Goal: Task Accomplishment & Management: Manage account settings

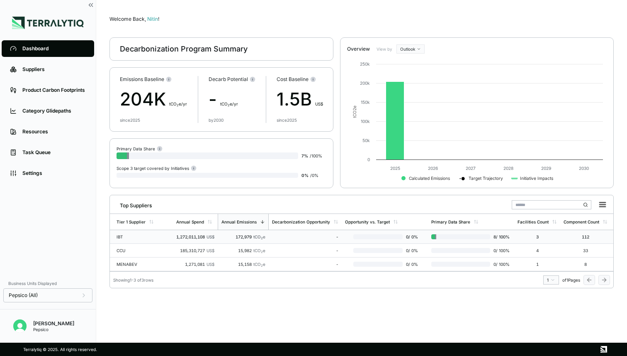
click at [139, 238] on div "IBT" at bounding box center [143, 236] width 53 height 5
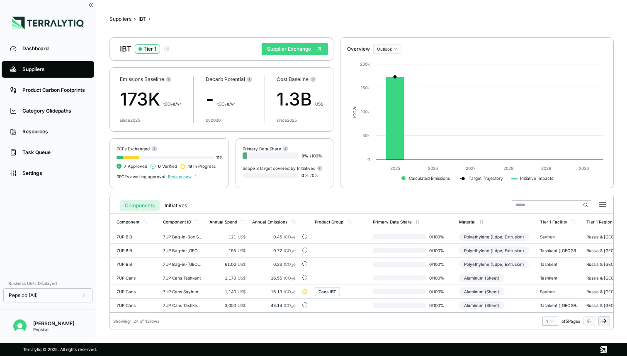
click at [292, 48] on button "Supplier Exchange" at bounding box center [295, 49] width 66 height 12
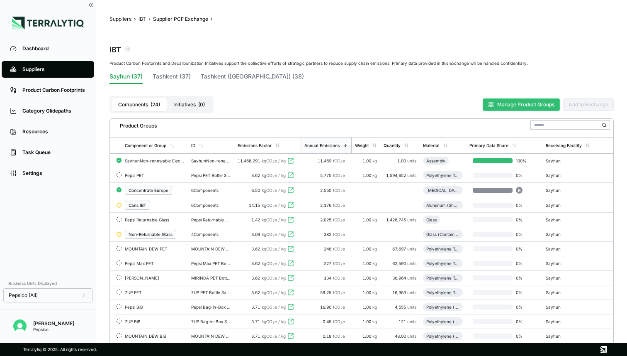
click at [501, 106] on button "Manage Product Groups" at bounding box center [521, 104] width 77 height 12
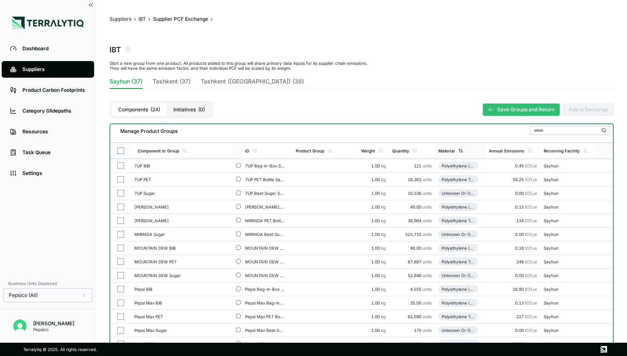
click at [449, 153] on div "Material" at bounding box center [447, 150] width 17 height 5
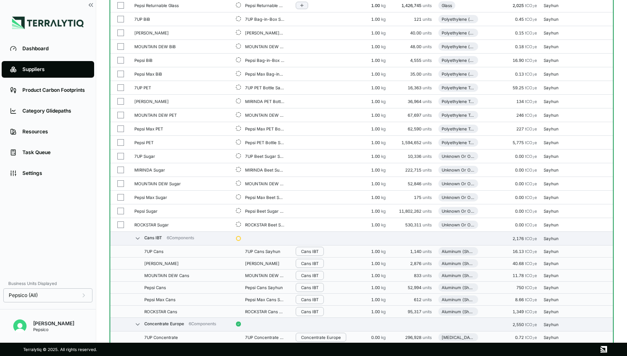
scroll to position [215, 0]
click at [120, 170] on button "button" at bounding box center [120, 170] width 7 height 7
click at [120, 185] on button "button" at bounding box center [120, 184] width 7 height 7
click at [120, 197] on button "button" at bounding box center [120, 197] width 7 height 7
click at [121, 210] on button "button" at bounding box center [120, 211] width 7 height 7
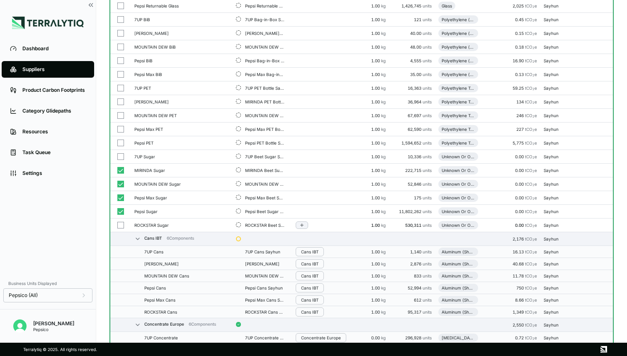
click at [122, 224] on button "button" at bounding box center [120, 225] width 7 height 7
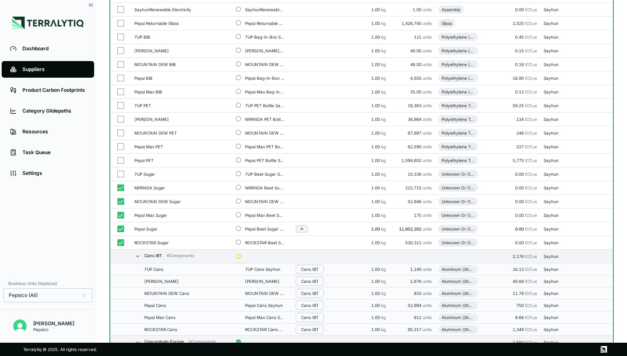
scroll to position [199, 0]
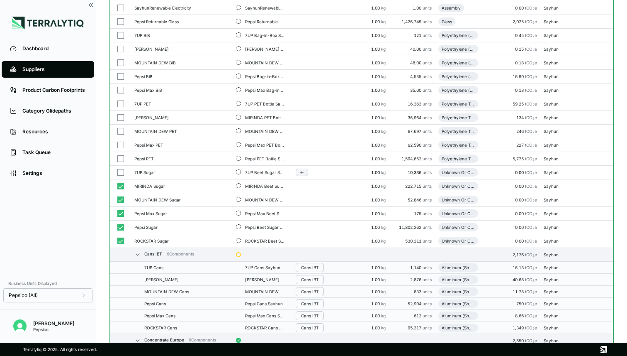
click at [120, 171] on button "button" at bounding box center [120, 172] width 7 height 7
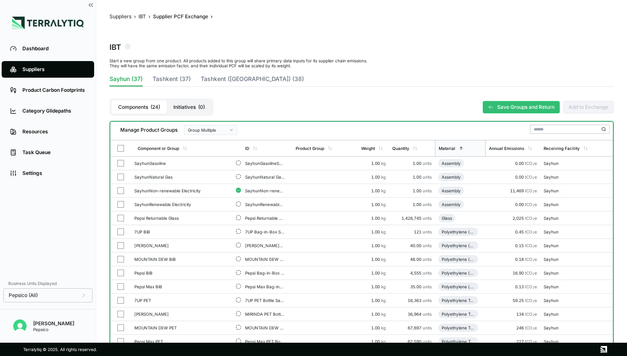
scroll to position [0, 0]
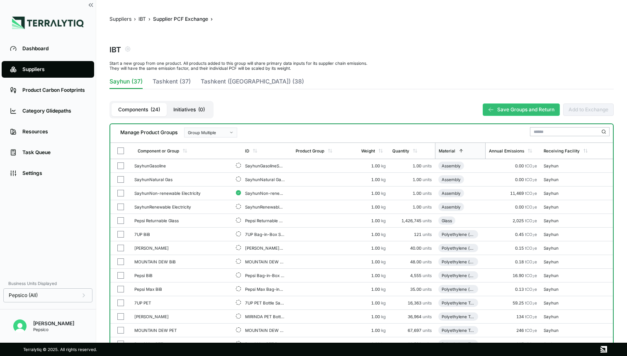
click at [229, 134] on button "Group Multiple" at bounding box center [210, 132] width 53 height 10
click at [220, 141] on div "Add To New Group" at bounding box center [212, 142] width 46 height 5
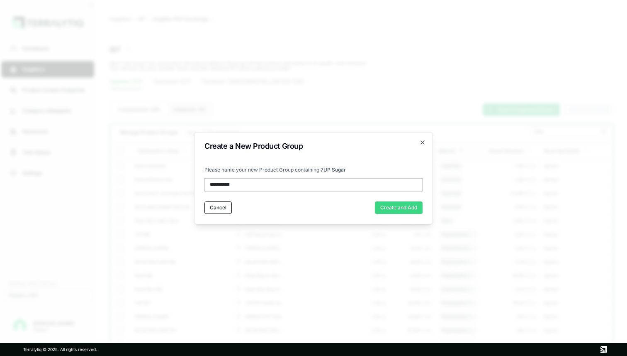
type input "**********"
click at [400, 207] on button "Create and Add" at bounding box center [399, 207] width 48 height 12
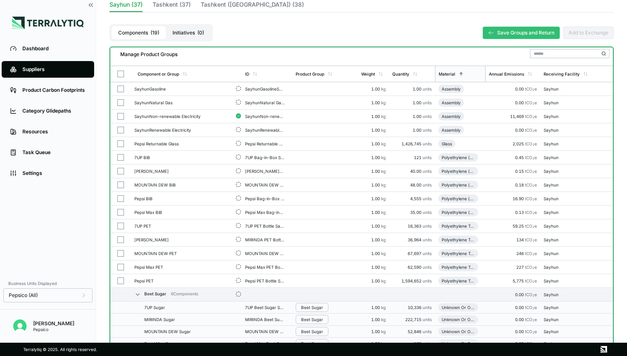
scroll to position [27, 0]
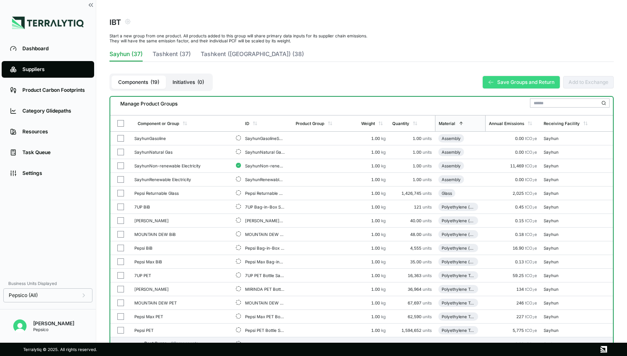
click at [505, 85] on button "Save Groups and Return" at bounding box center [521, 82] width 77 height 12
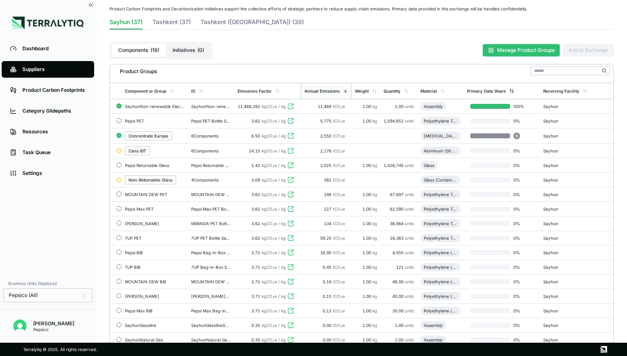
scroll to position [58, 0]
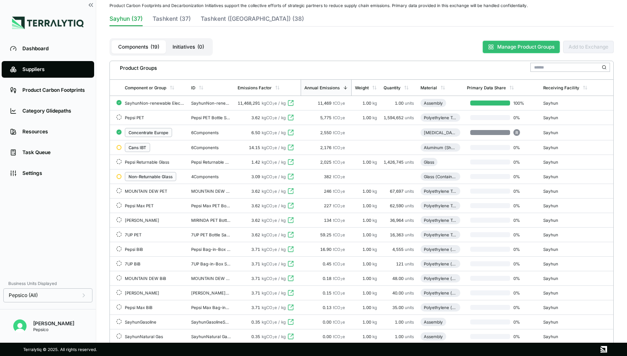
click at [517, 47] on button "Manage Product Groups" at bounding box center [521, 47] width 77 height 12
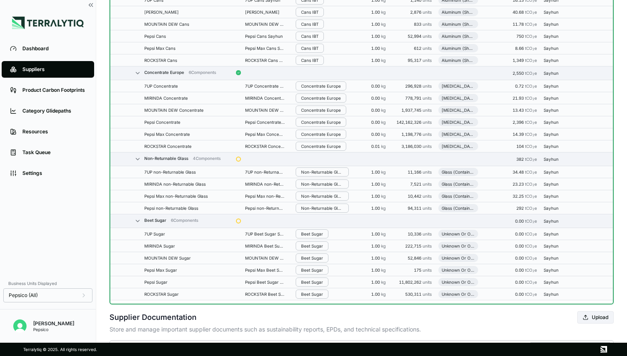
scroll to position [393, 0]
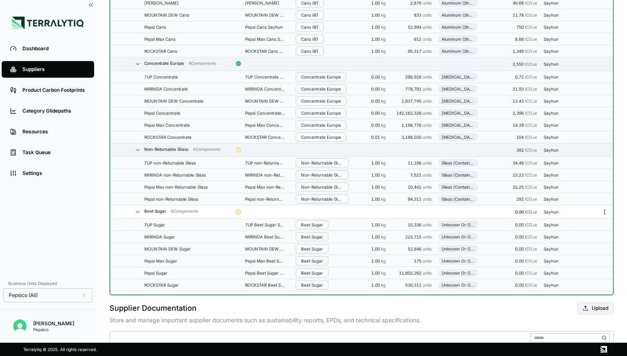
click at [605, 210] on icon "Menu" at bounding box center [605, 211] width 7 height 7
click at [582, 224] on button "Edit [PERSON_NAME]" at bounding box center [577, 228] width 79 height 14
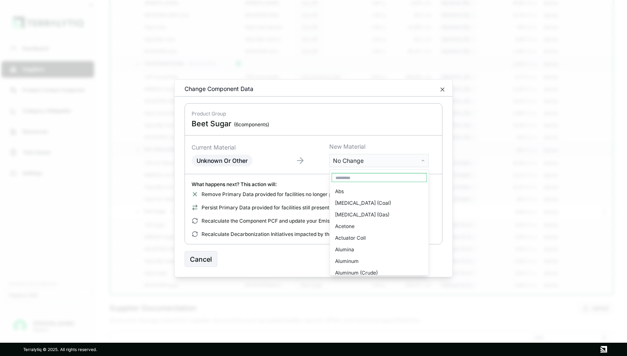
click at [342, 159] on body "Dashboard Suppliers Product Carbon Footprints Category Glidepaths Resources Tas…" at bounding box center [313, 178] width 627 height 356
click at [343, 175] on input "text" at bounding box center [379, 177] width 95 height 9
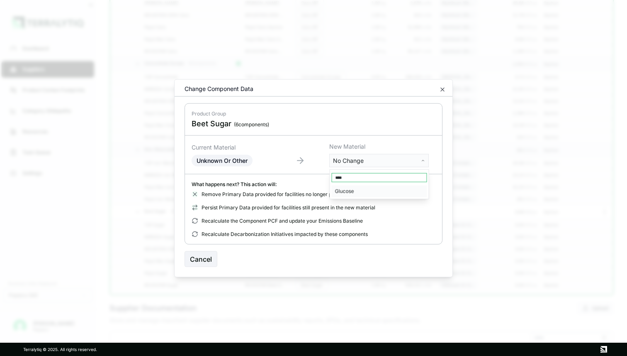
type input "****"
click at [353, 189] on div "Glucose" at bounding box center [379, 191] width 95 height 12
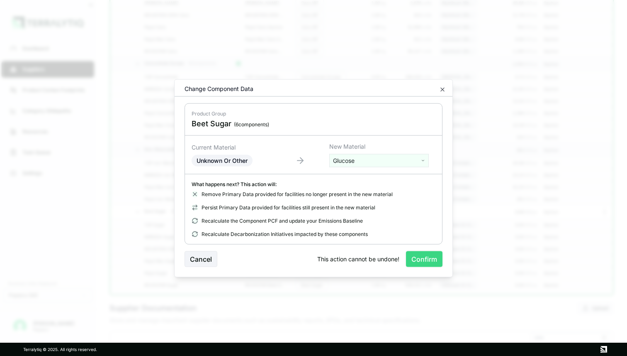
click at [417, 256] on button "Confirm" at bounding box center [424, 259] width 37 height 16
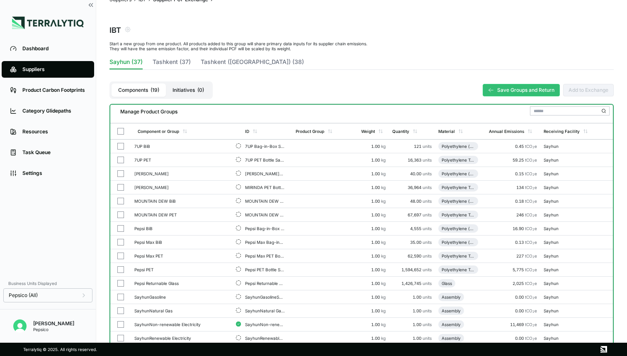
scroll to position [0, 0]
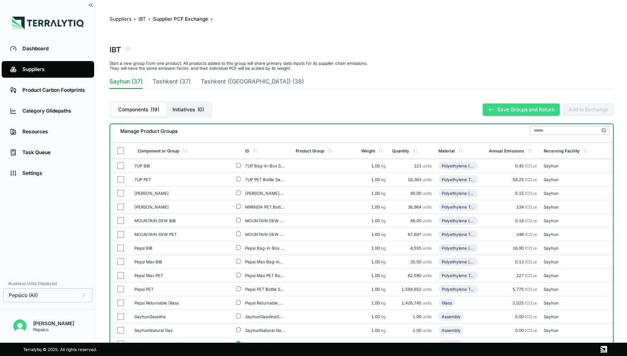
click at [510, 107] on button "Save Groups and Return" at bounding box center [521, 109] width 77 height 12
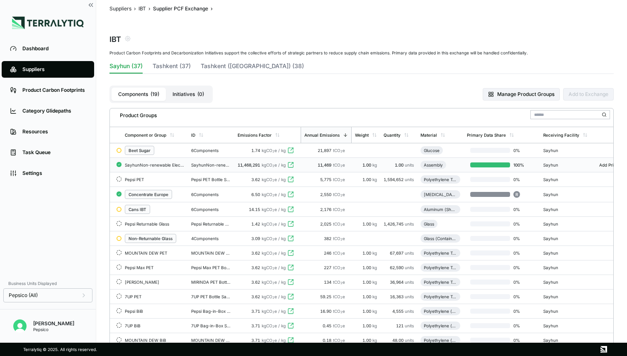
scroll to position [7, 0]
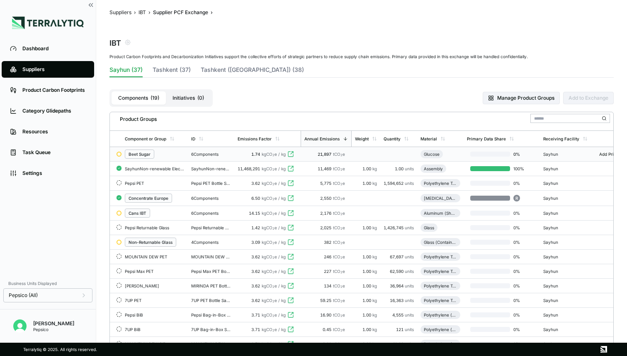
click at [248, 152] on div "1.74 kgCO 2 e / kg" at bounding box center [268, 153] width 60 height 5
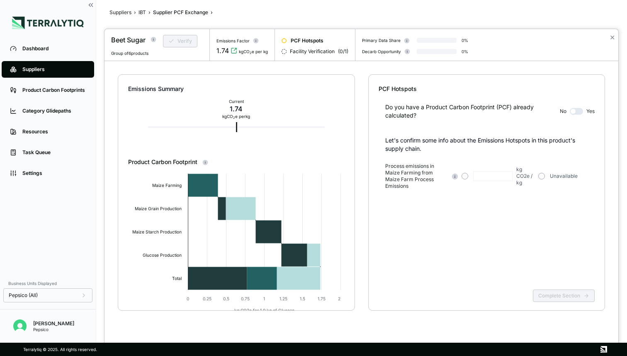
click at [576, 111] on button "button" at bounding box center [576, 111] width 13 height 7
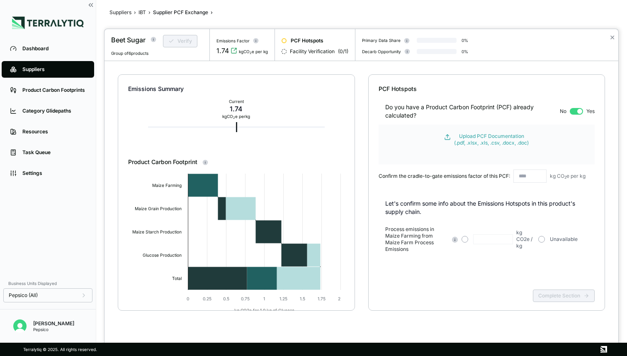
click at [524, 176] on input "text" at bounding box center [530, 175] width 33 height 13
type input "****"
click at [515, 187] on div "Do you have a Product Carbon Footprint (PCF) already calculated? No Yes Upload …" at bounding box center [487, 143] width 217 height 100
click at [498, 139] on div "Upload PCF Documentation (.pdf, .xlsx, .xls, .csv, .docx, .doc)" at bounding box center [491, 139] width 75 height 13
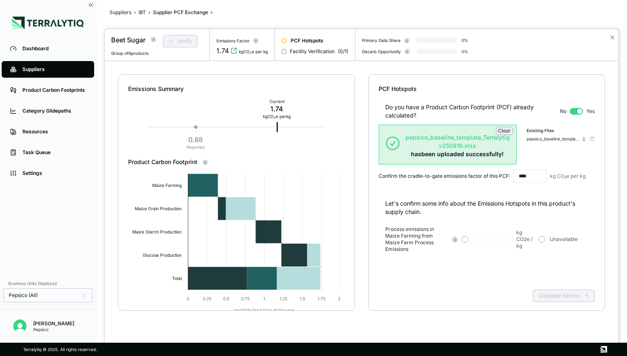
click at [535, 268] on div "Do you have a Product Carbon Footprint (PCF) already calculated? No Yes Clear p…" at bounding box center [487, 189] width 217 height 193
click at [544, 237] on button "button" at bounding box center [542, 239] width 7 height 7
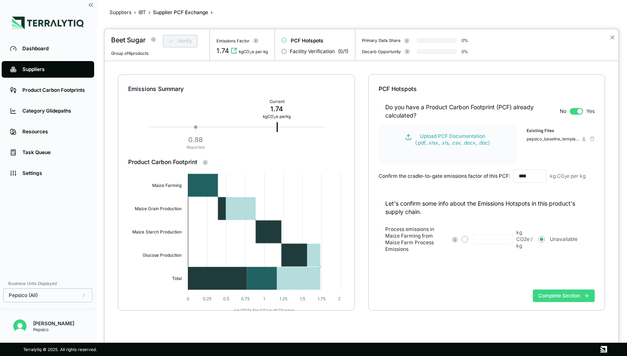
click at [551, 298] on button "Complete Section" at bounding box center [564, 295] width 62 height 12
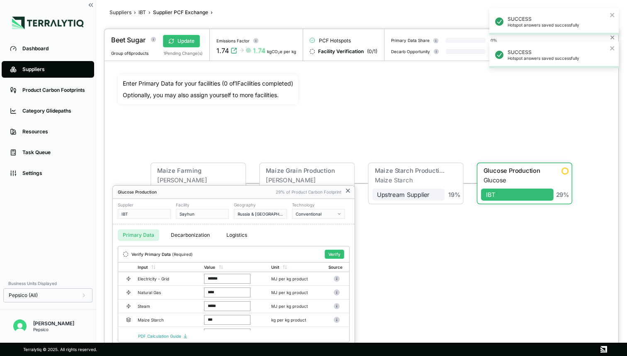
click at [349, 190] on icon at bounding box center [348, 190] width 7 height 7
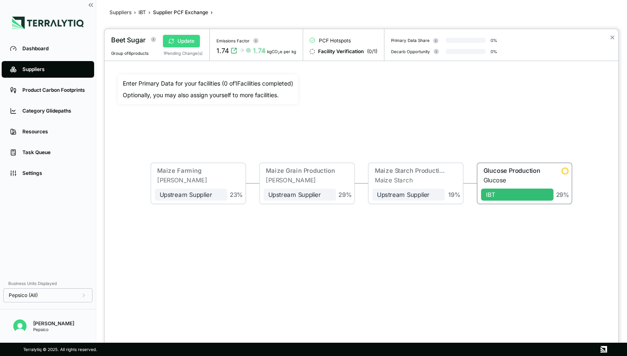
click at [194, 41] on button "Update" at bounding box center [181, 41] width 37 height 12
click at [503, 170] on div "Glucose Production" at bounding box center [516, 170] width 65 height 7
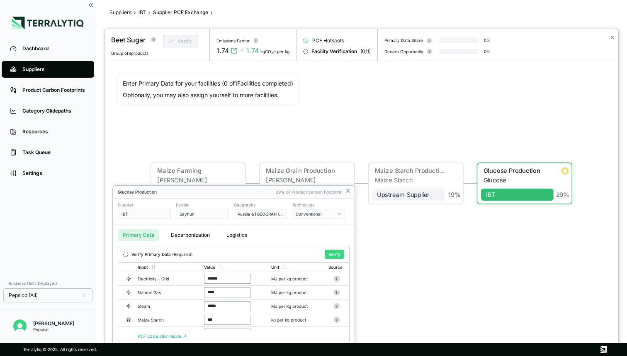
click at [334, 249] on button "Verify" at bounding box center [335, 253] width 20 height 9
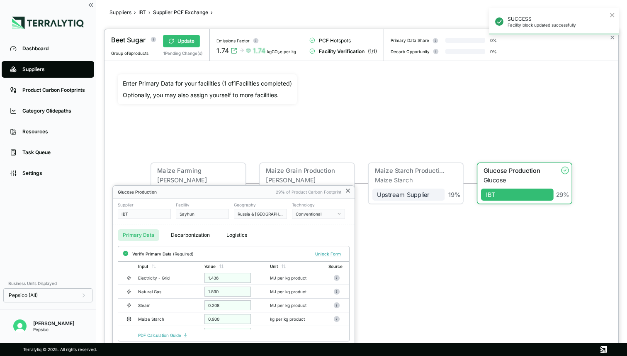
click at [347, 191] on icon at bounding box center [347, 190] width 3 height 3
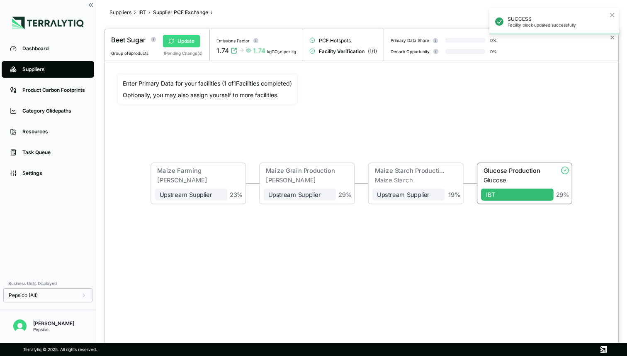
click at [194, 44] on button "Update" at bounding box center [181, 41] width 37 height 12
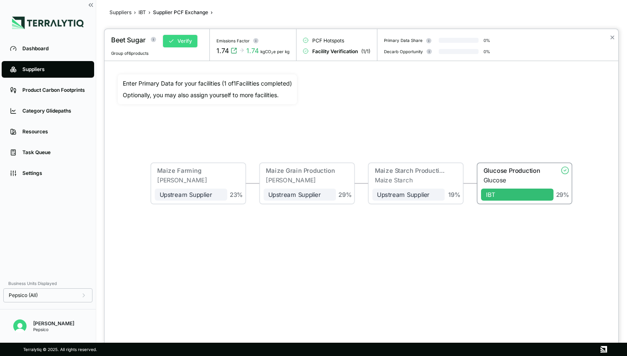
click at [181, 37] on button "Verify" at bounding box center [180, 41] width 34 height 12
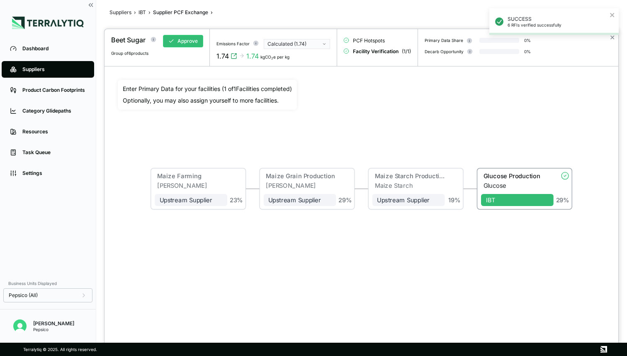
click at [318, 42] on div "Calculated (1.74)" at bounding box center [294, 44] width 53 height 7
click at [307, 61] on div "Reported (0.88)" at bounding box center [297, 61] width 59 height 7
click at [187, 41] on button "Approve" at bounding box center [183, 41] width 40 height 12
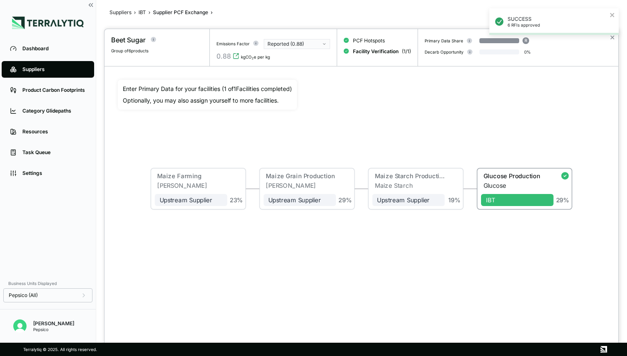
click at [612, 37] on div "SUCCESS 6 RFIs approved" at bounding box center [554, 25] width 133 height 37
click at [612, 38] on button "✕" at bounding box center [612, 37] width 5 height 10
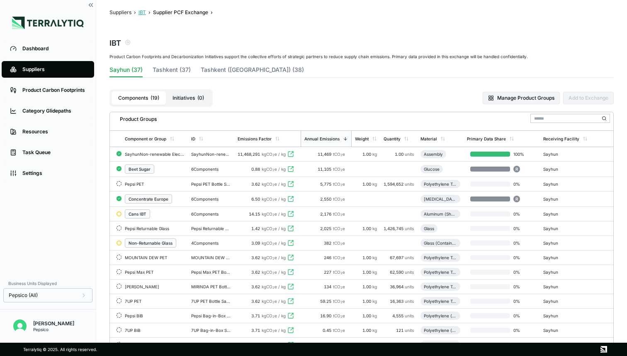
click at [140, 14] on button "IBT" at bounding box center [142, 12] width 7 height 7
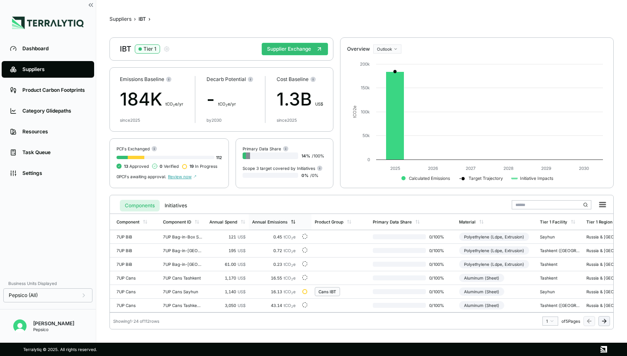
click at [271, 222] on div "Annual Emissions" at bounding box center [269, 221] width 35 height 5
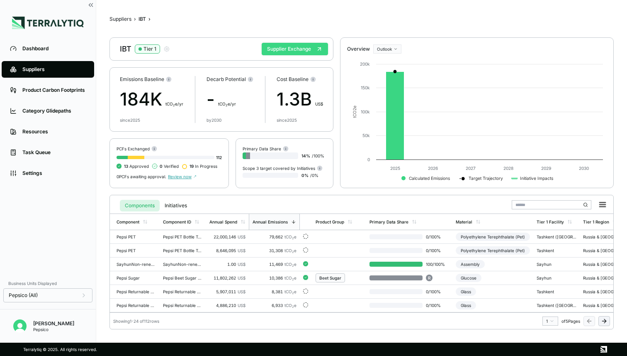
click at [279, 48] on button "Supplier Exchange" at bounding box center [295, 49] width 66 height 12
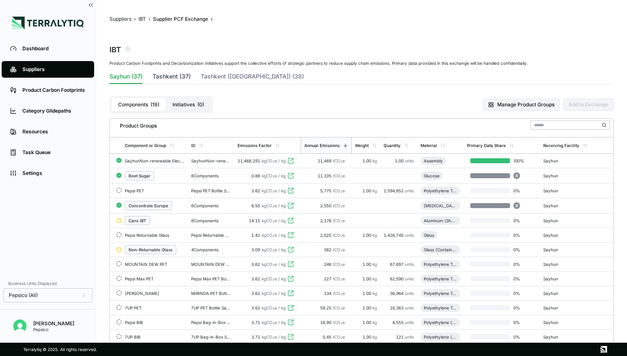
click at [171, 76] on button "Tashkent (37)" at bounding box center [172, 78] width 38 height 12
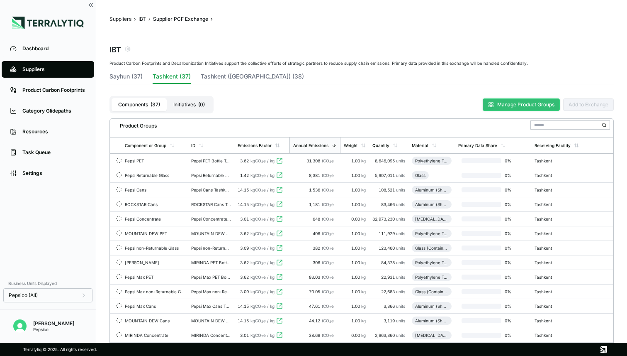
click at [527, 105] on button "Manage Product Groups" at bounding box center [521, 104] width 77 height 12
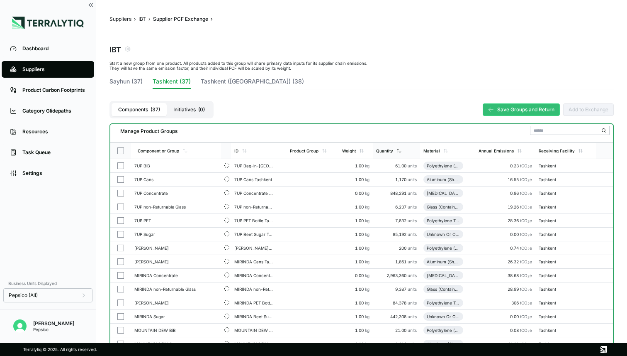
click at [403, 148] on div "Quantity" at bounding box center [396, 151] width 47 height 16
click at [437, 148] on div "Material" at bounding box center [432, 150] width 17 height 5
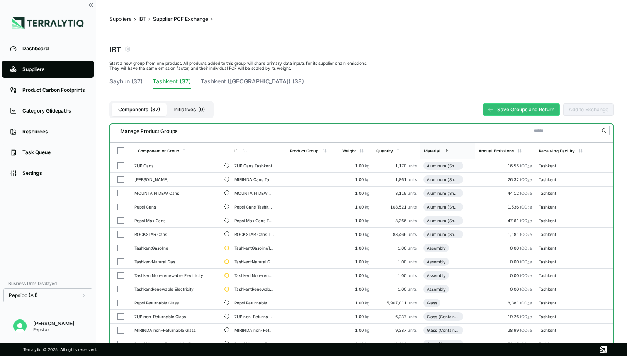
click at [145, 79] on div "Sayhun (37) Tashkent (37) Tashkent (Greenfield) (38)" at bounding box center [362, 83] width 505 height 12
click at [133, 79] on button "Sayhun (37)" at bounding box center [126, 83] width 33 height 12
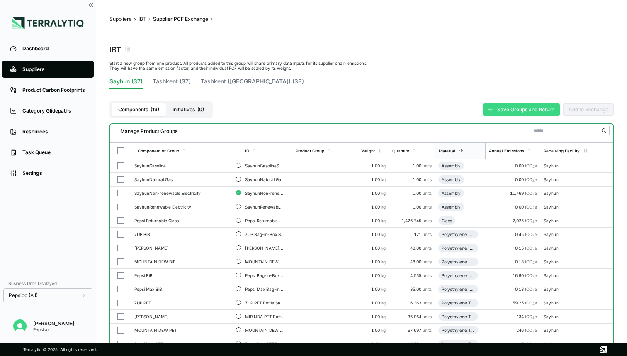
click at [505, 107] on button "Save Groups and Return" at bounding box center [521, 109] width 77 height 12
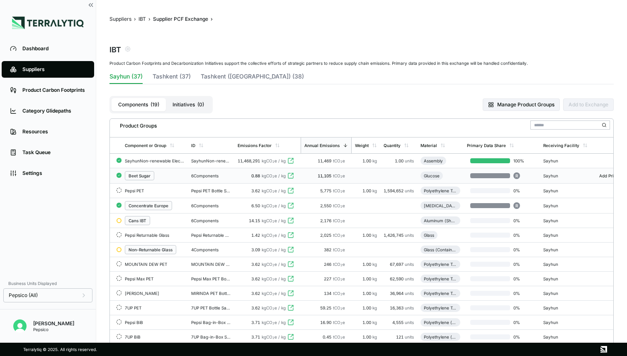
click at [192, 171] on td "6 Components" at bounding box center [211, 175] width 46 height 15
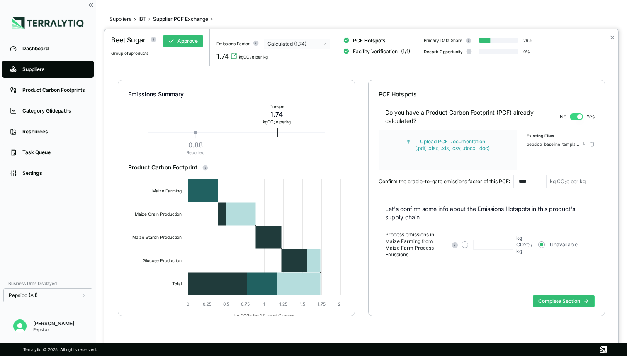
click at [534, 184] on input "****" at bounding box center [530, 181] width 33 height 13
click at [495, 193] on div "Do you have a Product Carbon Footprint (PCF) already calculated? No Yes Upload …" at bounding box center [487, 148] width 217 height 100
click at [297, 43] on div "Calculated (1.74)" at bounding box center [294, 44] width 53 height 7
click at [294, 59] on div "Reported (0.75)" at bounding box center [297, 61] width 59 height 7
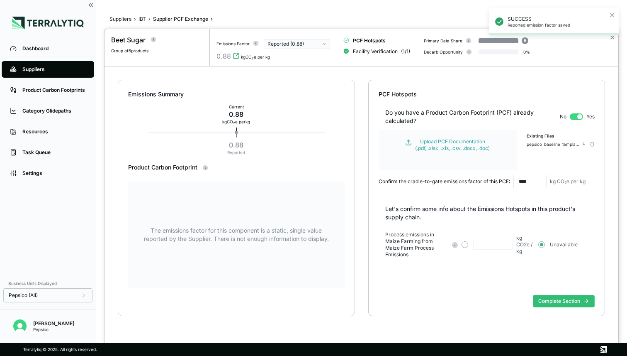
drag, startPoint x: 534, startPoint y: 180, endPoint x: 529, endPoint y: 181, distance: 5.0
click at [529, 181] on input "****" at bounding box center [530, 181] width 33 height 13
type input "****"
click at [478, 278] on div "Do you have a Product Carbon Footprint (PCF) already calculated? No Yes Upload …" at bounding box center [487, 194] width 217 height 193
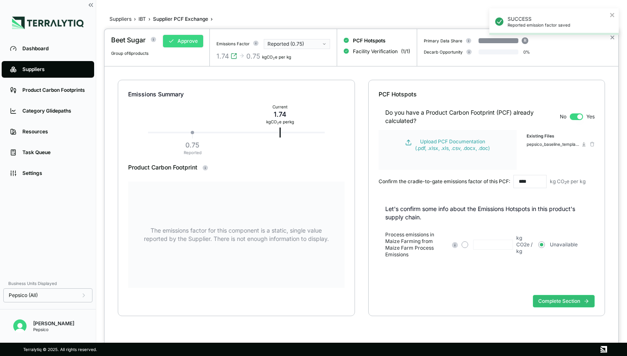
click at [188, 39] on button "Approve" at bounding box center [183, 41] width 40 height 12
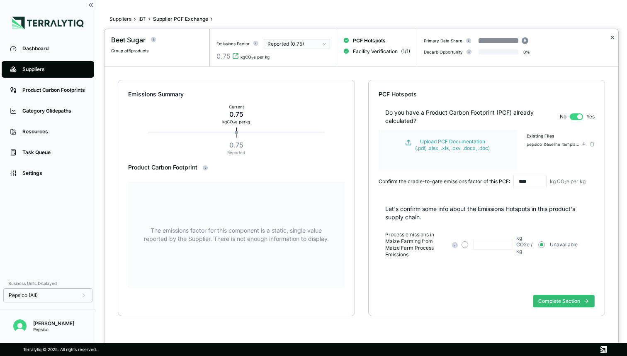
click at [612, 37] on button "✕" at bounding box center [612, 37] width 5 height 10
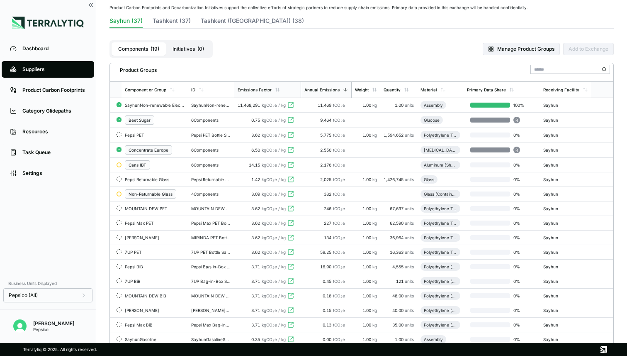
scroll to position [54, 0]
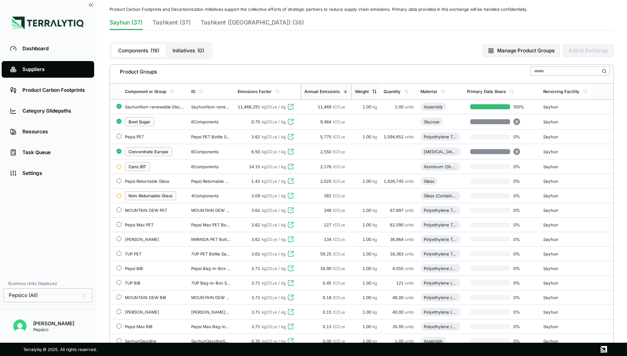
click at [372, 91] on div "Weight" at bounding box center [366, 91] width 22 height 5
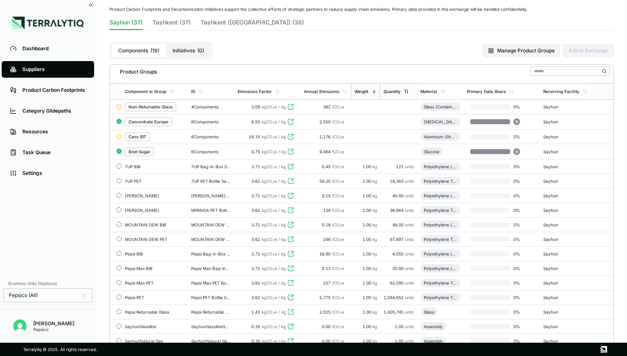
click at [396, 91] on div "Quantity" at bounding box center [392, 91] width 17 height 5
click at [315, 91] on div "Annual Emissions" at bounding box center [321, 91] width 35 height 5
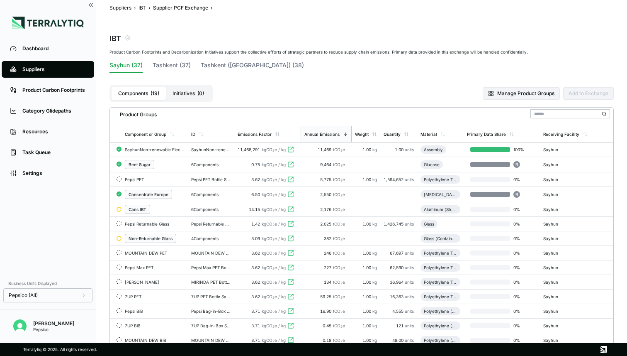
scroll to position [0, 0]
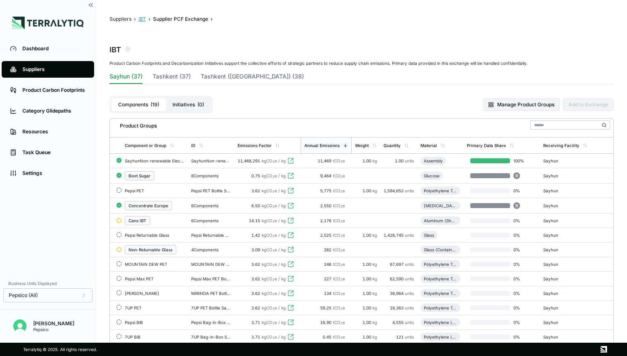
click at [139, 19] on button "IBT" at bounding box center [142, 19] width 7 height 7
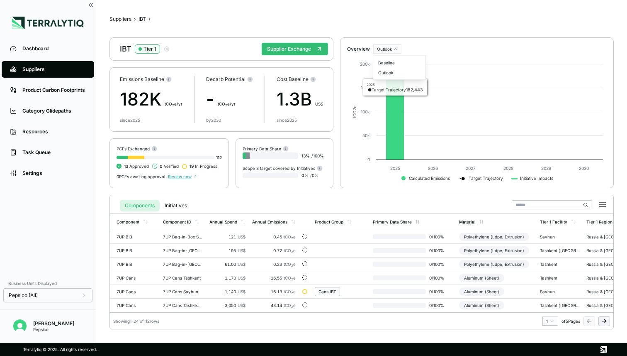
click at [396, 51] on html "Dashboard Suppliers Product Carbon Footprints Category Glidepaths Resources Tas…" at bounding box center [313, 178] width 627 height 356
click at [397, 64] on div "Baseline" at bounding box center [399, 63] width 49 height 10
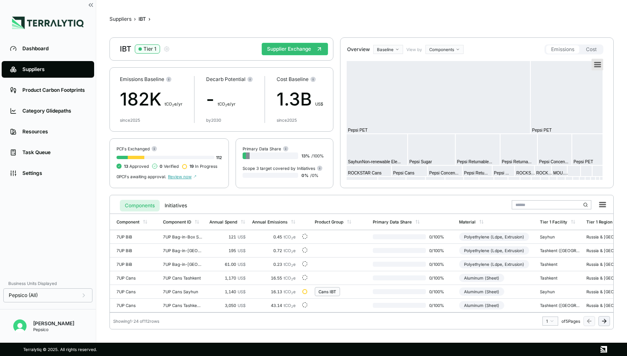
click at [595, 68] on rect at bounding box center [598, 65] width 12 height 12
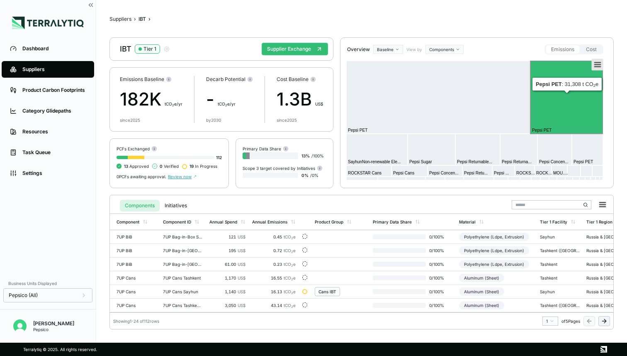
click at [599, 64] on icon at bounding box center [598, 65] width 6 height 4
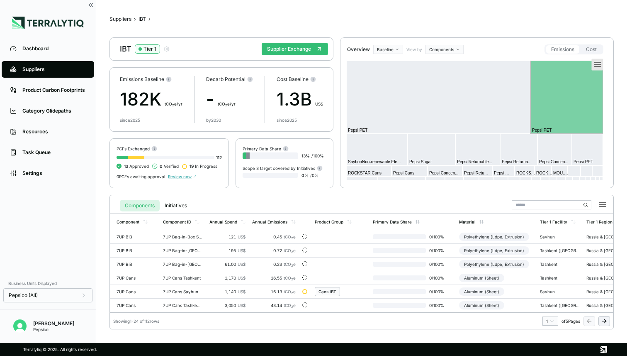
click at [599, 63] on icon at bounding box center [598, 65] width 6 height 4
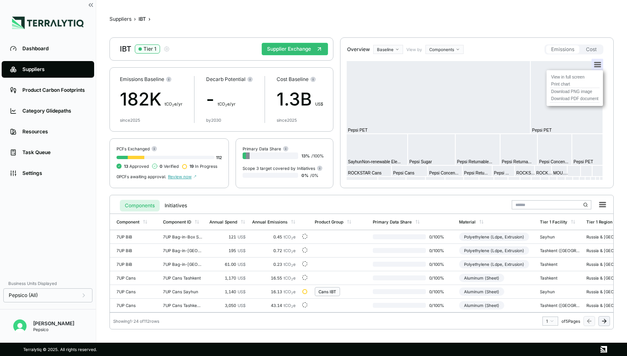
click at [599, 62] on div "View in full screen Print chart Download PNG image Download PDF document" at bounding box center [575, 88] width 80 height 59
click at [602, 201] on rect at bounding box center [603, 205] width 12 height 12
click at [583, 228] on li "Download XLSX" at bounding box center [584, 229] width 46 height 8
click at [294, 44] on button "Supplier Exchange" at bounding box center [295, 49] width 66 height 12
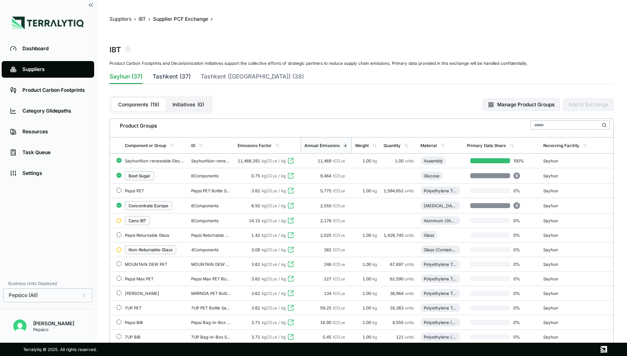
click at [173, 73] on button "Tashkent (37)" at bounding box center [172, 78] width 38 height 12
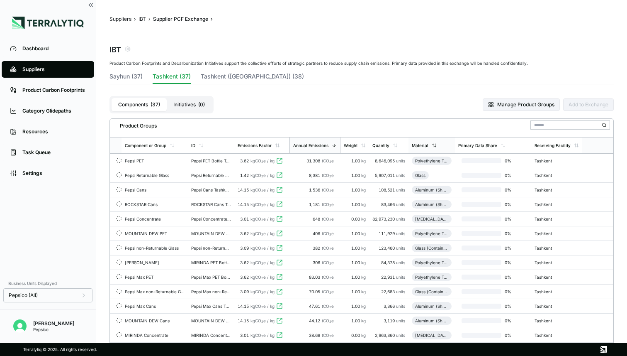
click at [417, 142] on div "Material" at bounding box center [432, 145] width 46 height 16
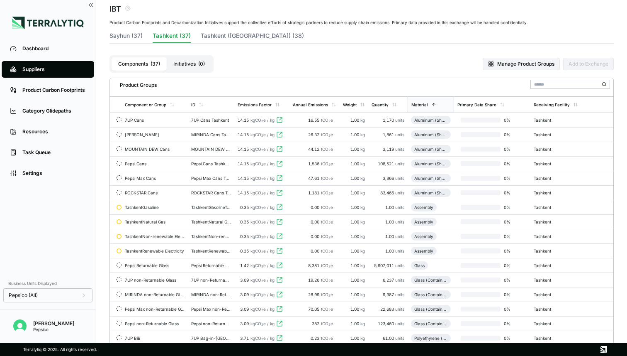
scroll to position [40, 0]
click at [118, 34] on button "Sayhun (37)" at bounding box center [126, 38] width 33 height 12
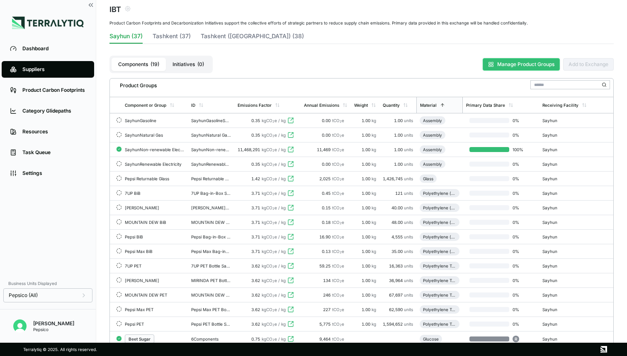
click at [510, 62] on button "Manage Product Groups" at bounding box center [521, 64] width 77 height 12
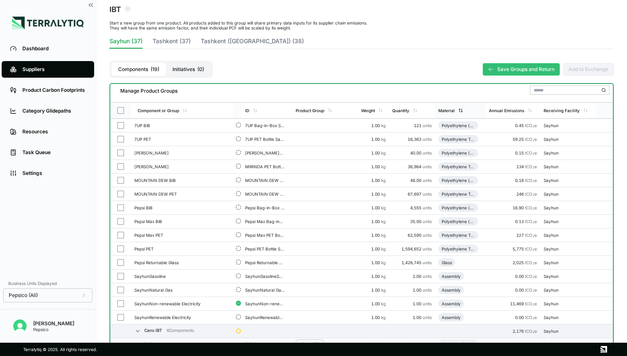
click at [455, 110] on div "Material" at bounding box center [447, 110] width 17 height 5
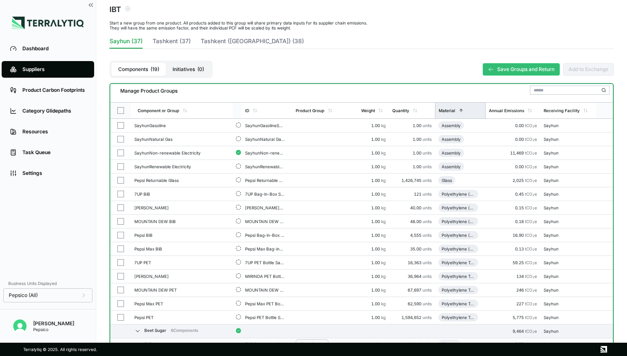
click at [456, 110] on div "Material" at bounding box center [447, 110] width 17 height 5
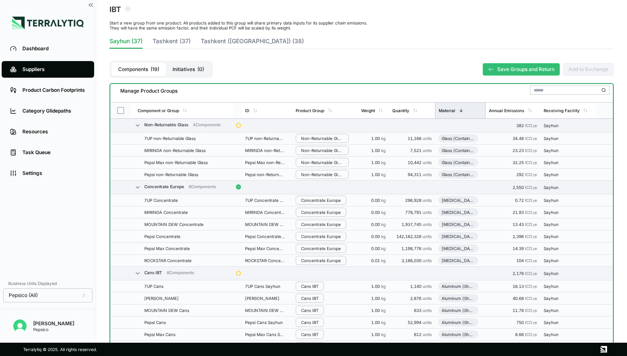
click at [456, 110] on div "Material" at bounding box center [447, 110] width 17 height 5
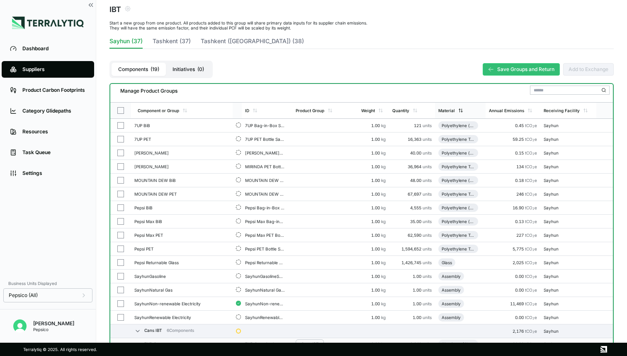
click at [461, 106] on div "Material" at bounding box center [460, 110] width 51 height 16
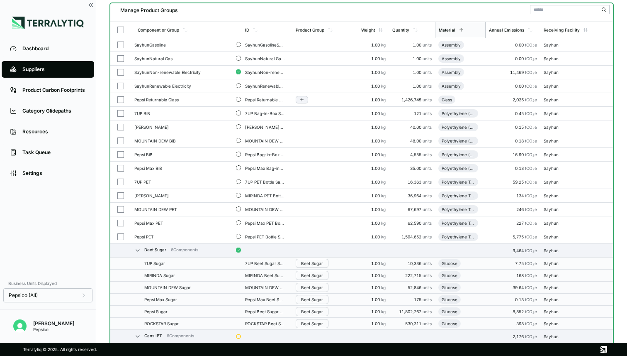
scroll to position [122, 0]
click at [121, 111] on button "button" at bounding box center [120, 111] width 7 height 7
click at [121, 125] on button "button" at bounding box center [120, 125] width 7 height 7
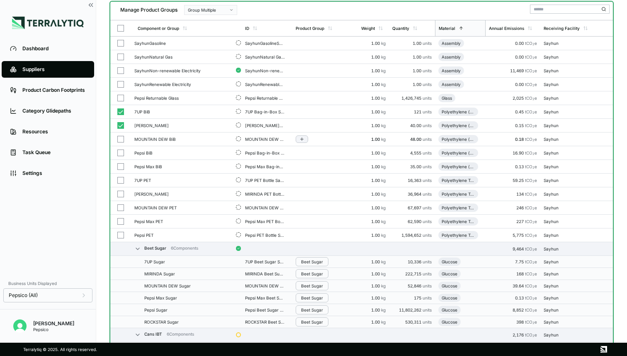
click at [122, 140] on button "button" at bounding box center [120, 139] width 7 height 7
click at [122, 151] on button "button" at bounding box center [120, 152] width 7 height 7
click at [120, 168] on button "button" at bounding box center [120, 166] width 7 height 7
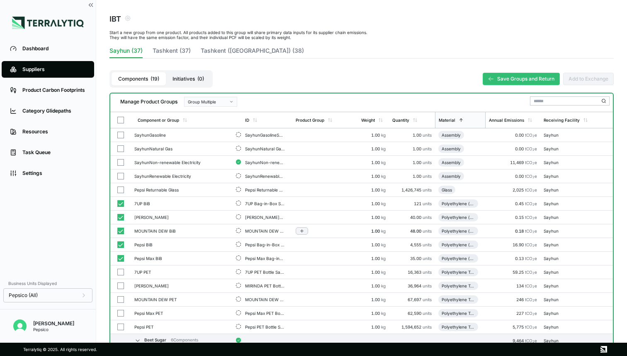
scroll to position [11, 0]
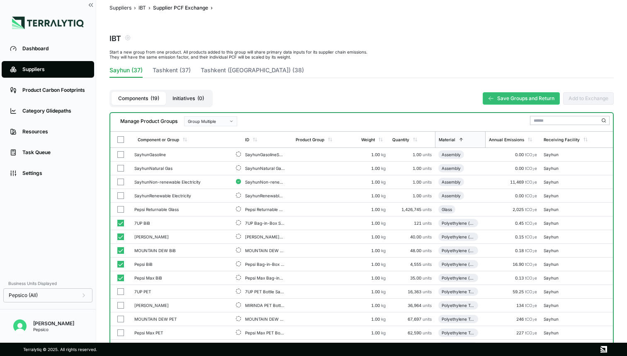
click at [221, 122] on div "Group Multiple" at bounding box center [208, 121] width 40 height 5
click at [220, 131] on div "Add To New Group" at bounding box center [212, 131] width 46 height 5
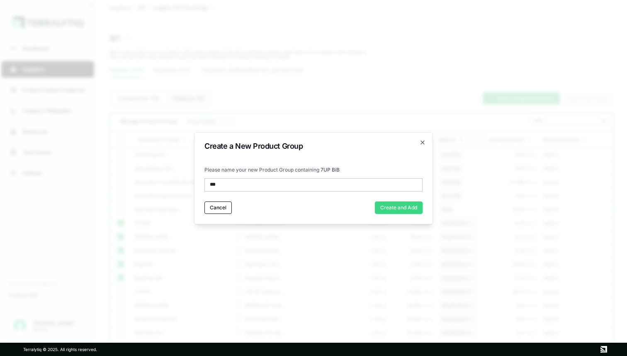
type input "***"
click at [383, 209] on button "Create and Add" at bounding box center [399, 207] width 48 height 12
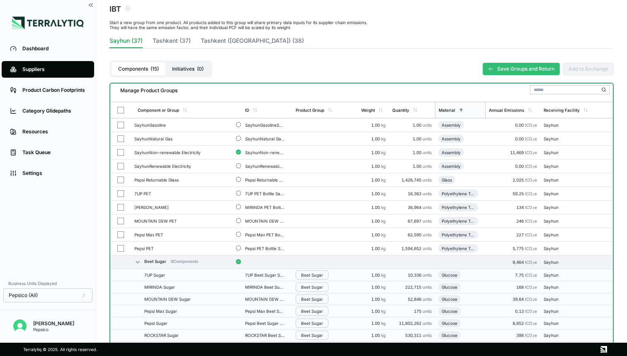
scroll to position [59, 0]
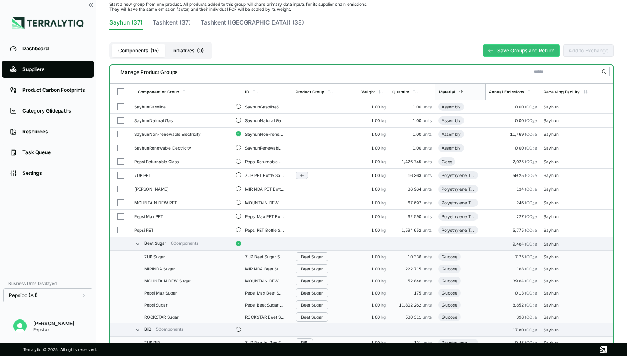
click at [117, 176] on button "button" at bounding box center [120, 175] width 7 height 7
click at [120, 189] on button "button" at bounding box center [120, 188] width 7 height 7
click at [120, 197] on td at bounding box center [120, 203] width 21 height 14
click at [120, 217] on button "button" at bounding box center [120, 216] width 7 height 7
click at [120, 228] on button "button" at bounding box center [120, 230] width 7 height 7
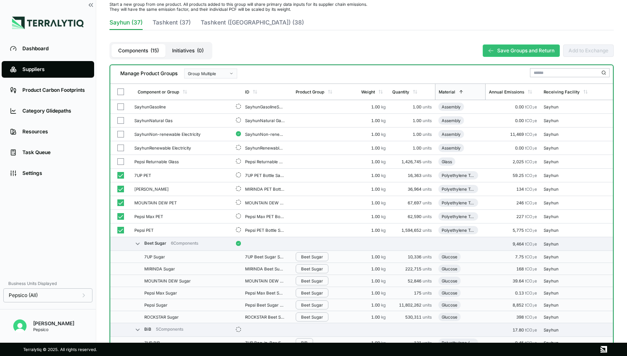
click at [209, 71] on div "Group Multiple" at bounding box center [208, 73] width 40 height 5
click at [208, 85] on div "Add To New Group" at bounding box center [212, 83] width 46 height 5
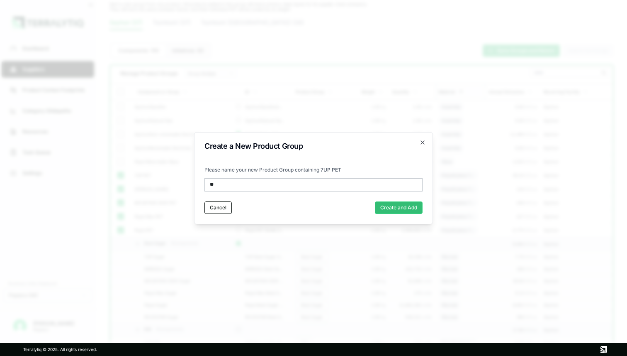
type input "***"
click at [382, 205] on button "Create and Add" at bounding box center [399, 207] width 48 height 12
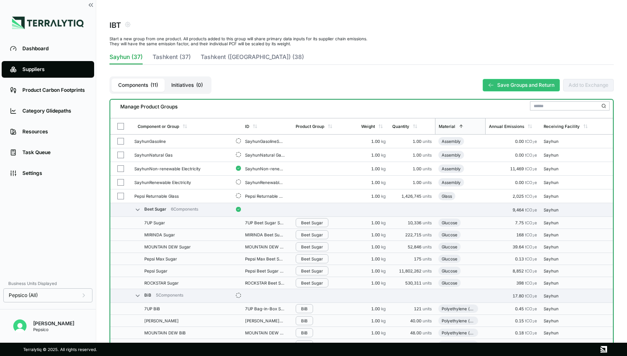
scroll to position [0, 0]
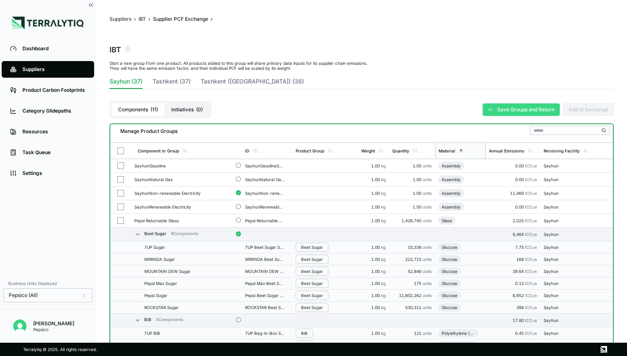
click at [537, 109] on button "Save Groups and Return" at bounding box center [521, 109] width 77 height 12
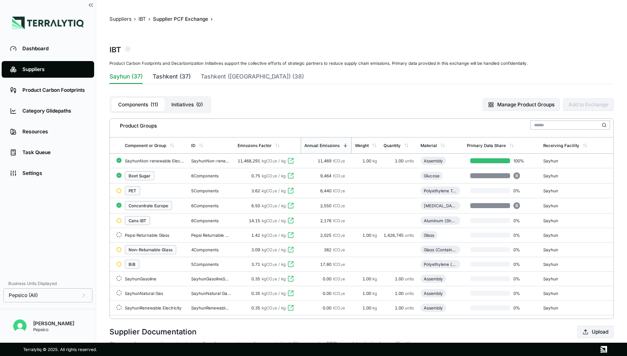
click at [176, 78] on button "Tashkent (37)" at bounding box center [172, 78] width 38 height 12
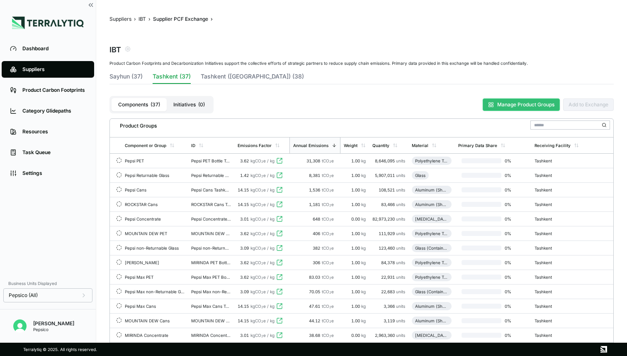
click at [495, 102] on button "Manage Product Groups" at bounding box center [521, 104] width 77 height 12
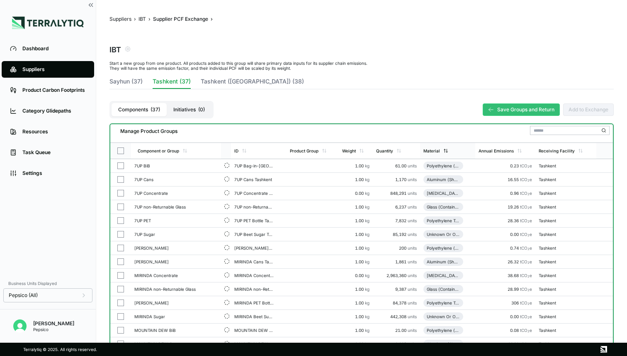
click at [448, 148] on icon at bounding box center [446, 150] width 5 height 5
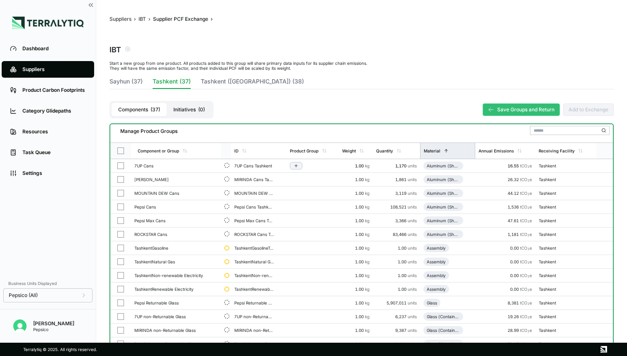
click at [121, 165] on button "button" at bounding box center [120, 165] width 7 height 7
click at [120, 178] on button "button" at bounding box center [120, 179] width 7 height 7
click at [120, 193] on button "button" at bounding box center [120, 193] width 7 height 7
click at [132, 79] on button "Sayhun (37)" at bounding box center [126, 83] width 33 height 12
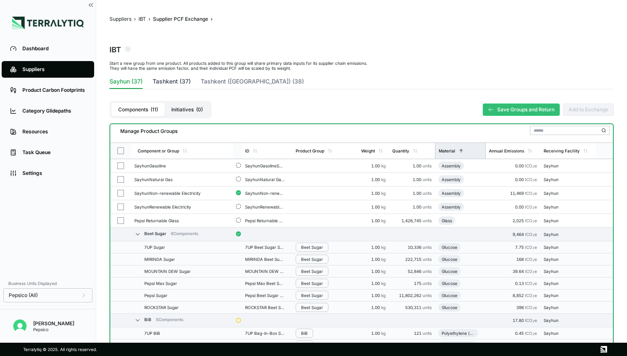
click at [182, 80] on button "Tashkent (37)" at bounding box center [172, 83] width 38 height 12
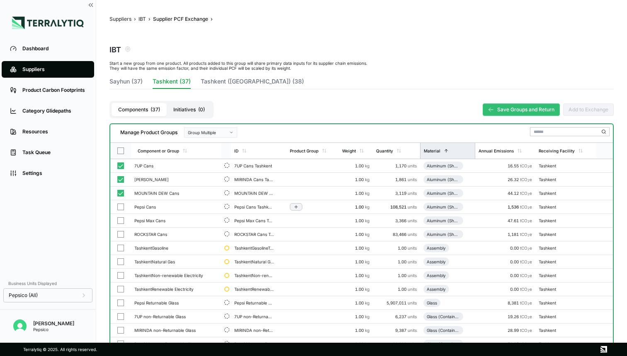
click at [120, 206] on button "button" at bounding box center [120, 206] width 7 height 7
click at [121, 220] on button "button" at bounding box center [120, 220] width 7 height 7
click at [120, 235] on button "button" at bounding box center [120, 234] width 7 height 7
click at [224, 133] on div "Group Multiple" at bounding box center [208, 132] width 40 height 5
click at [222, 141] on div "Add To New Group" at bounding box center [212, 142] width 46 height 5
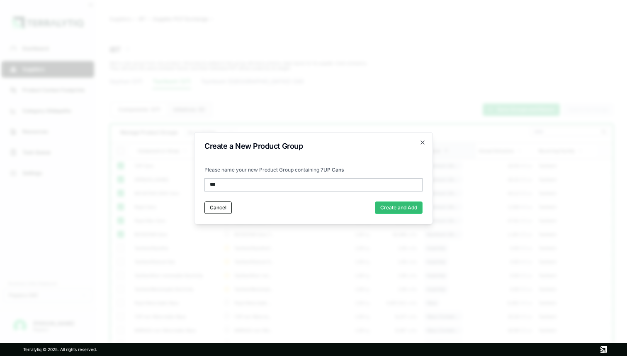
type input "****"
click at [413, 208] on button "Create and Add" at bounding box center [399, 207] width 48 height 12
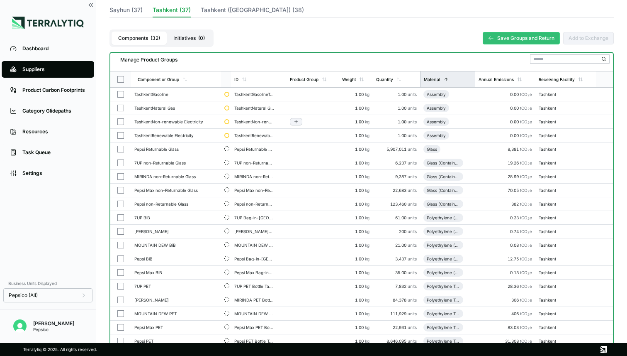
scroll to position [72, 0]
click at [121, 149] on button "button" at bounding box center [120, 148] width 7 height 7
click at [121, 151] on button "button" at bounding box center [120, 148] width 7 height 7
click at [131, 14] on button "Sayhun (37)" at bounding box center [126, 11] width 33 height 12
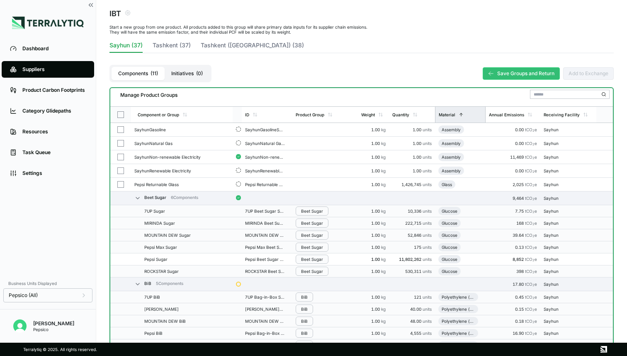
scroll to position [0, 0]
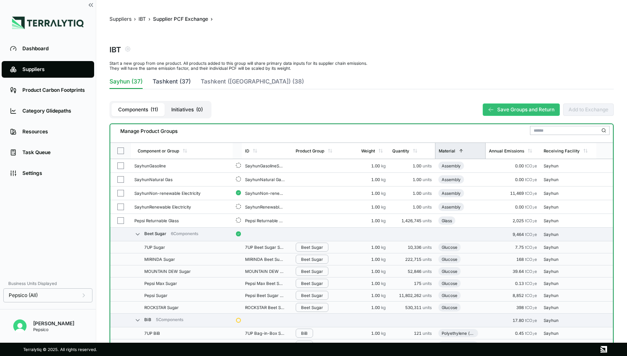
click at [167, 79] on button "Tashkent (37)" at bounding box center [172, 83] width 38 height 12
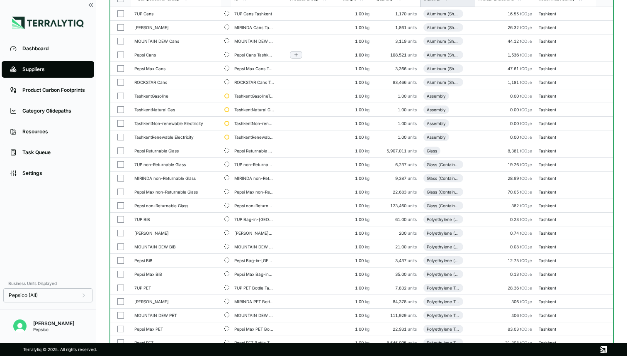
scroll to position [152, 0]
click at [121, 162] on button "button" at bounding box center [120, 164] width 7 height 7
click at [120, 176] on button "button" at bounding box center [120, 177] width 7 height 7
click at [121, 192] on button "button" at bounding box center [120, 191] width 7 height 7
click at [121, 206] on button "button" at bounding box center [120, 205] width 7 height 7
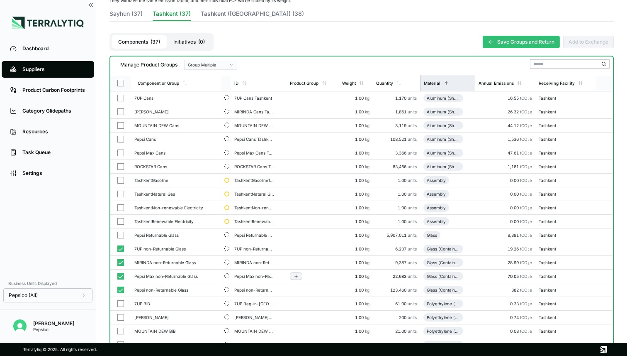
scroll to position [0, 0]
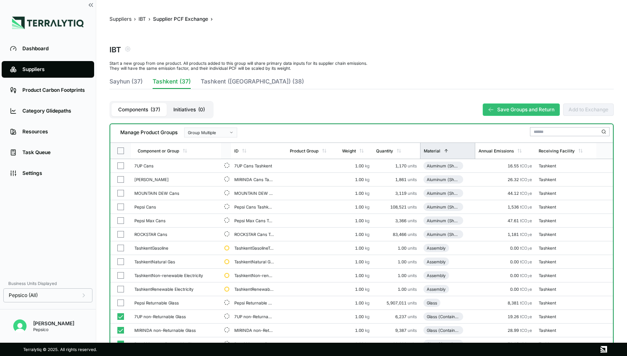
click at [203, 132] on div "Group Multiple" at bounding box center [208, 132] width 40 height 5
click at [202, 142] on div "Add To New Group" at bounding box center [212, 142] width 46 height 5
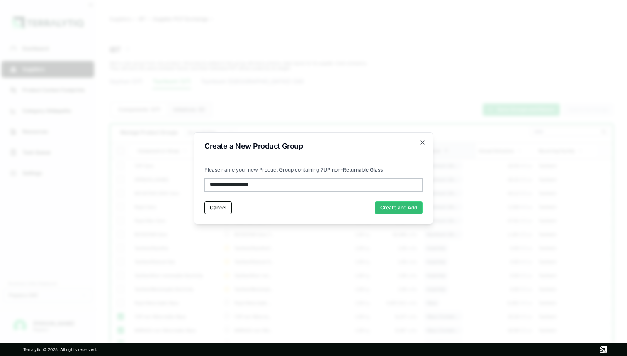
type input "**********"
click at [407, 208] on button "Create and Add" at bounding box center [399, 207] width 48 height 12
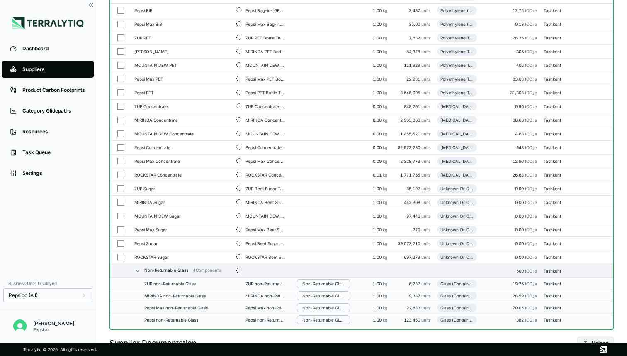
scroll to position [345, 0]
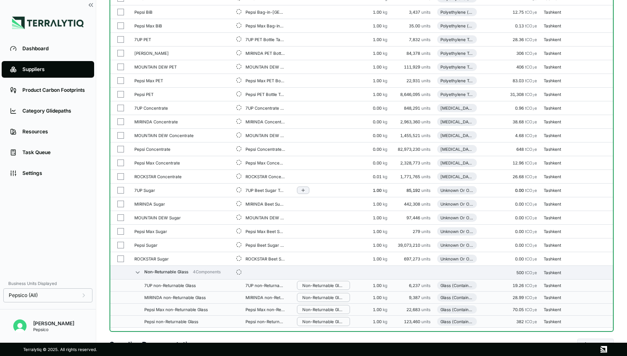
click at [121, 189] on button "button" at bounding box center [120, 190] width 7 height 7
click at [121, 203] on button "button" at bounding box center [120, 203] width 7 height 7
click at [120, 217] on button "button" at bounding box center [120, 217] width 7 height 7
click at [120, 228] on button "button" at bounding box center [120, 231] width 7 height 7
click at [122, 242] on button "button" at bounding box center [120, 245] width 7 height 7
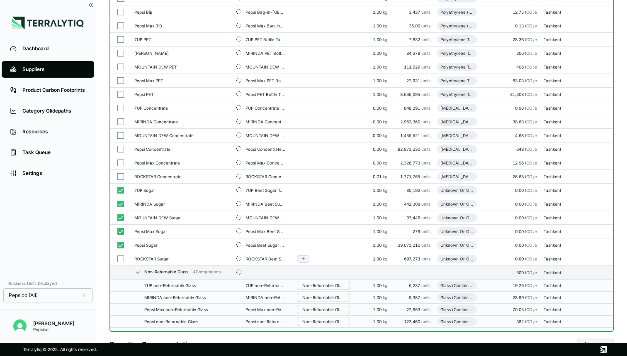
click at [121, 260] on button "button" at bounding box center [120, 258] width 7 height 7
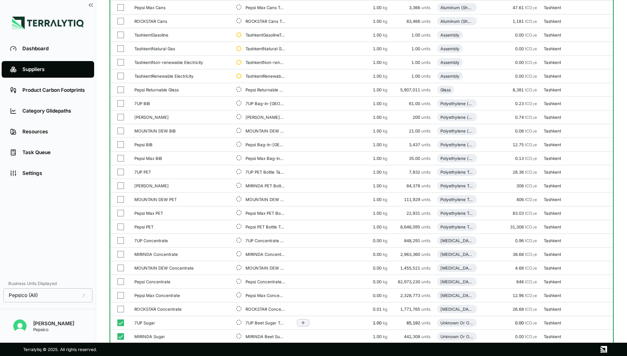
scroll to position [0, 0]
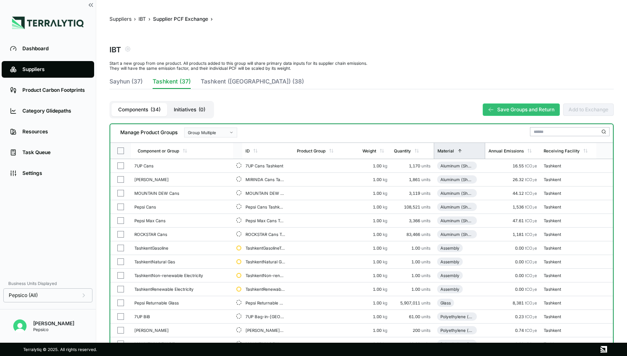
click at [208, 130] on div "Group Multiple" at bounding box center [208, 132] width 40 height 5
click at [209, 140] on div "Add To New Group" at bounding box center [212, 142] width 46 height 5
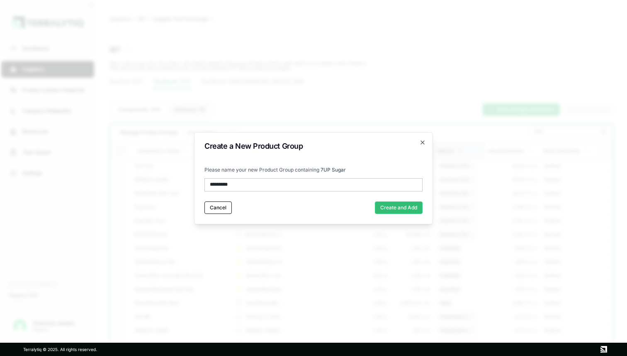
type input "**********"
click at [392, 206] on button "Create and Add" at bounding box center [399, 207] width 48 height 12
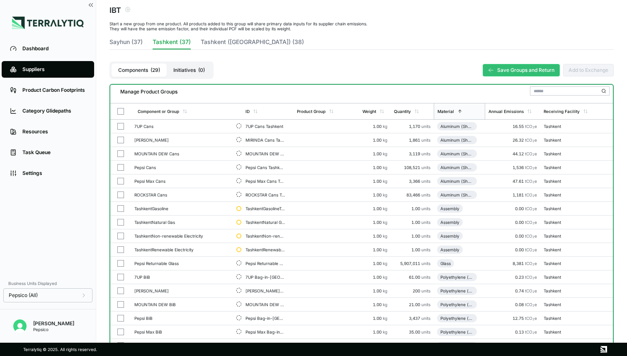
scroll to position [42, 0]
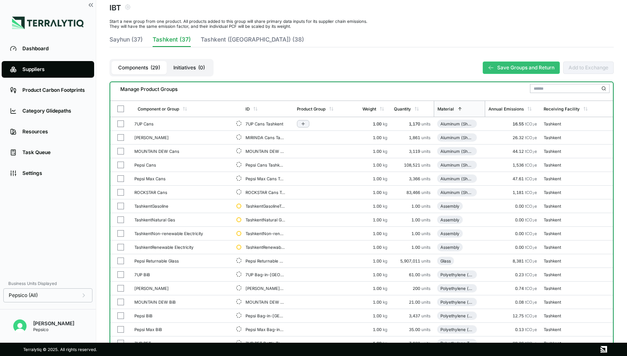
click at [120, 125] on button "button" at bounding box center [120, 123] width 7 height 7
click at [121, 137] on button "button" at bounding box center [120, 137] width 7 height 7
click at [121, 150] on button "button" at bounding box center [120, 151] width 7 height 7
click at [121, 163] on button "button" at bounding box center [120, 164] width 7 height 7
click at [121, 178] on button "button" at bounding box center [120, 178] width 7 height 7
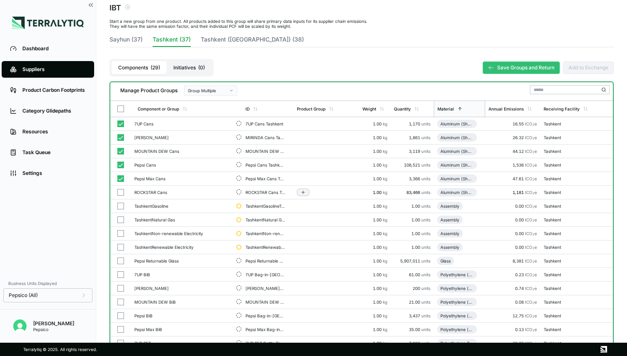
click at [120, 192] on button "button" at bounding box center [120, 192] width 7 height 7
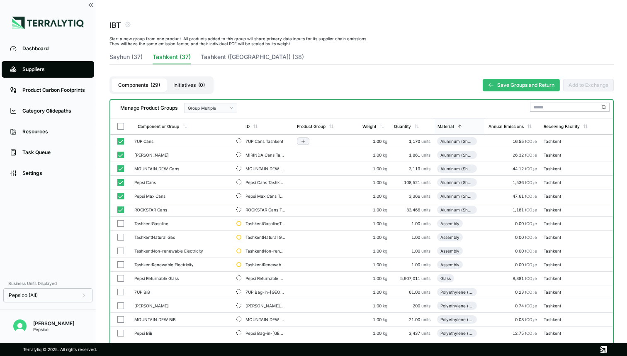
scroll to position [22, 0]
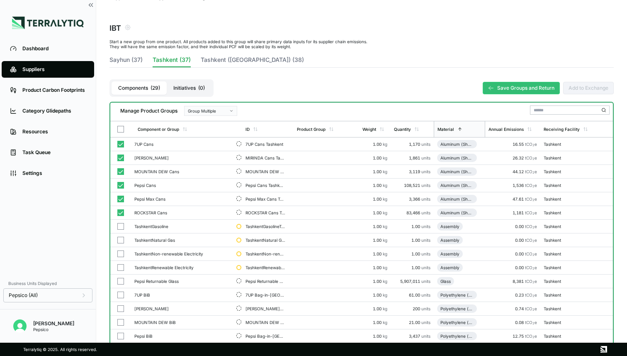
click at [227, 112] on div "Group Multiple" at bounding box center [208, 110] width 40 height 5
click at [220, 121] on div "Add To New Group" at bounding box center [212, 120] width 46 height 5
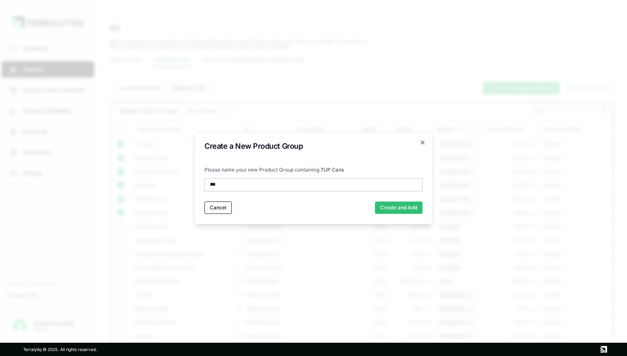
type input "****"
click at [385, 206] on button "Create and Add" at bounding box center [399, 207] width 48 height 12
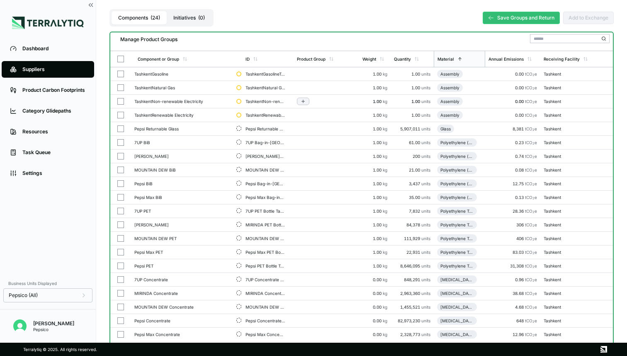
scroll to position [93, 0]
click at [122, 142] on button "button" at bounding box center [120, 141] width 7 height 7
click at [121, 155] on button "button" at bounding box center [120, 155] width 7 height 7
click at [121, 170] on button "button" at bounding box center [120, 169] width 7 height 7
click at [120, 182] on button "button" at bounding box center [120, 182] width 7 height 7
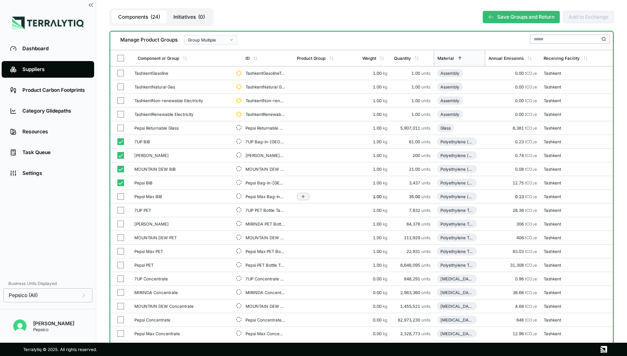
click at [120, 196] on button "button" at bounding box center [120, 196] width 7 height 7
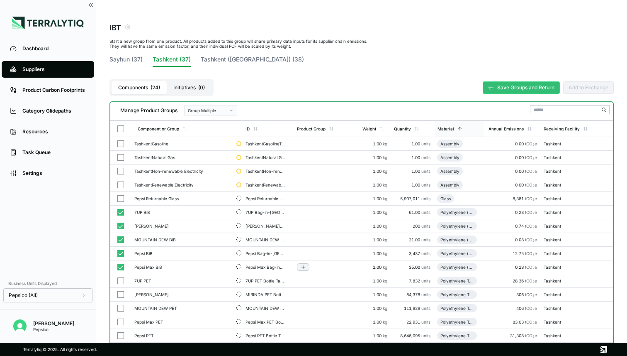
scroll to position [0, 0]
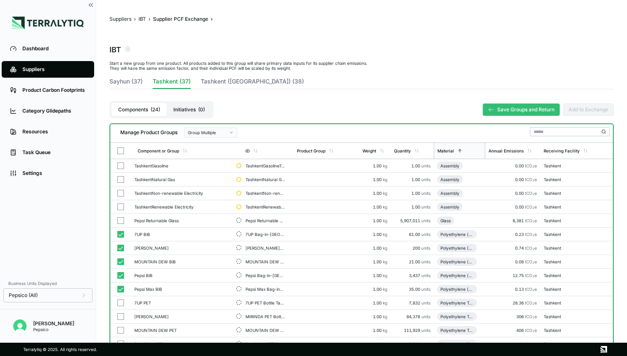
click at [224, 133] on div "Group Multiple" at bounding box center [208, 132] width 40 height 5
click at [221, 141] on div "Add To New Group" at bounding box center [212, 142] width 46 height 5
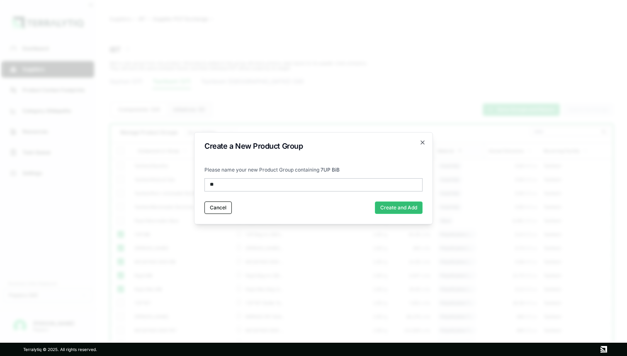
type input "***"
click at [404, 208] on button "Create and Add" at bounding box center [399, 207] width 48 height 12
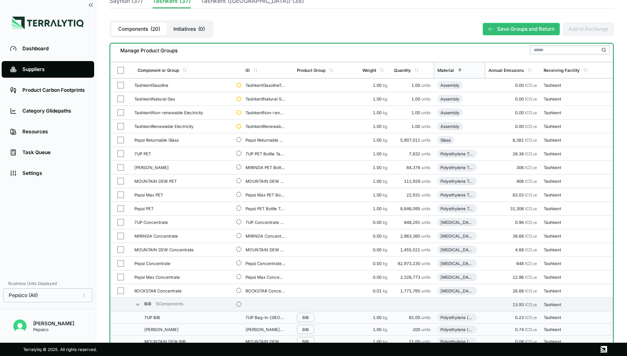
scroll to position [76, 0]
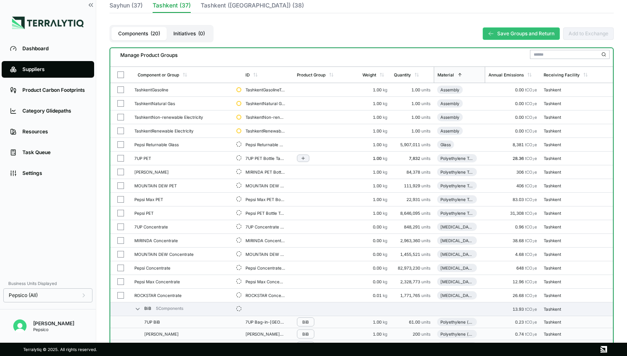
click at [122, 158] on button "button" at bounding box center [120, 158] width 7 height 7
click at [120, 170] on button "button" at bounding box center [120, 171] width 7 height 7
click at [121, 185] on button "button" at bounding box center [120, 185] width 7 height 7
click at [121, 198] on button "button" at bounding box center [120, 199] width 7 height 7
click at [122, 215] on button "button" at bounding box center [120, 213] width 7 height 7
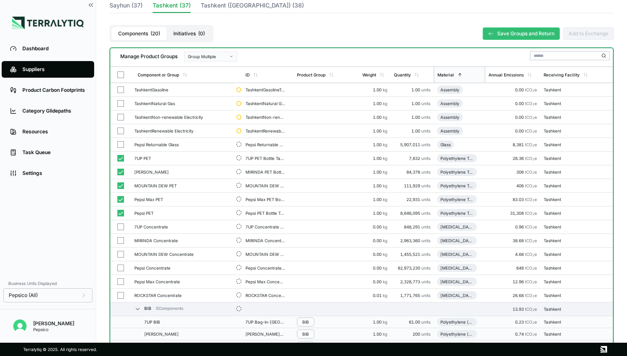
click at [233, 55] on icon "button" at bounding box center [231, 56] width 4 height 4
click at [222, 64] on div "Add To New Group" at bounding box center [212, 66] width 46 height 5
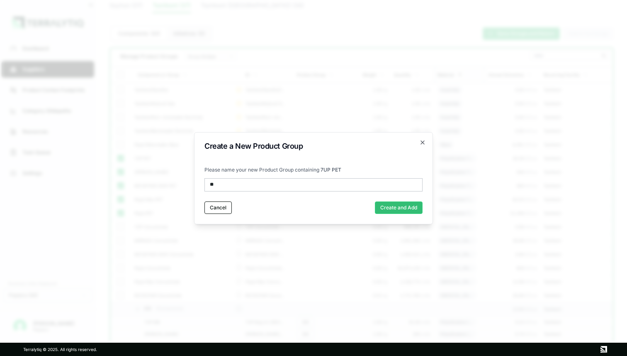
type input "***"
click at [396, 210] on button "Create and Add" at bounding box center [399, 207] width 48 height 12
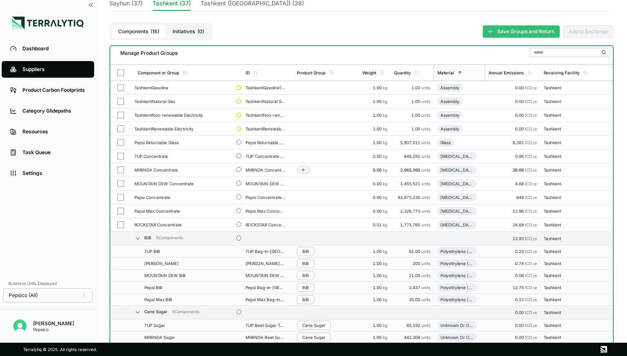
scroll to position [32, 0]
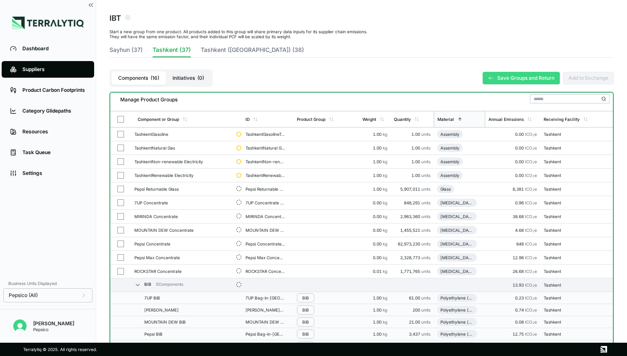
click at [511, 73] on button "Save Groups and Return" at bounding box center [521, 78] width 77 height 12
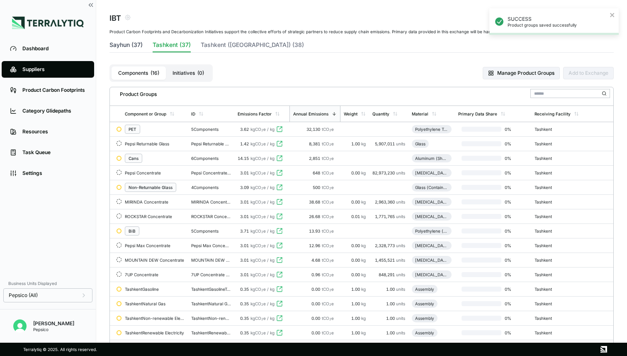
click at [131, 41] on button "Sayhun (37)" at bounding box center [126, 47] width 33 height 12
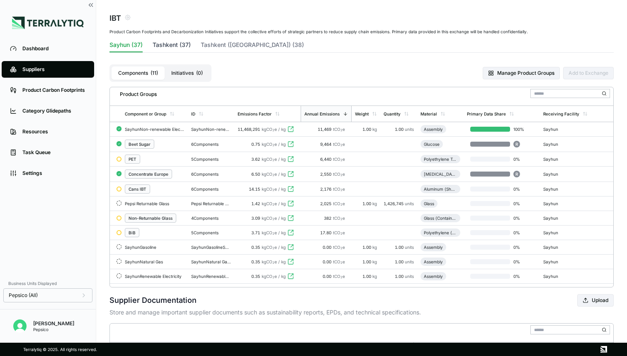
click at [183, 46] on button "Tashkent (37)" at bounding box center [172, 47] width 38 height 12
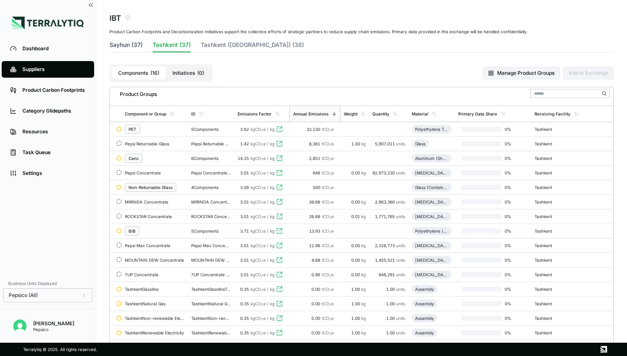
click at [127, 45] on button "Sayhun (37)" at bounding box center [126, 47] width 33 height 12
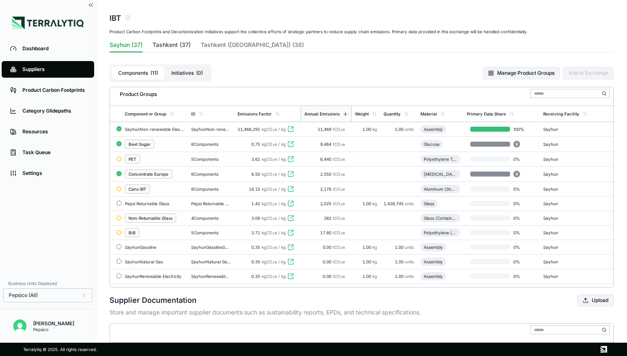
click at [164, 48] on button "Tashkent (37)" at bounding box center [172, 47] width 38 height 12
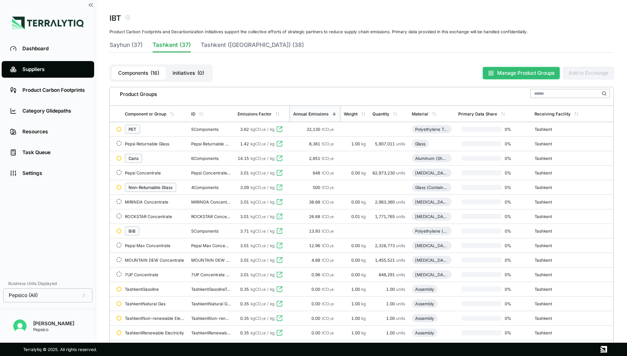
click at [520, 71] on button "Manage Product Groups" at bounding box center [521, 73] width 77 height 12
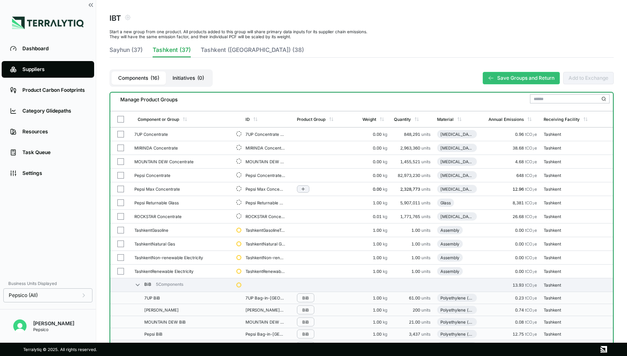
click at [120, 188] on button "button" at bounding box center [120, 188] width 7 height 7
click at [121, 174] on button "button" at bounding box center [120, 175] width 7 height 7
click at [121, 161] on button "button" at bounding box center [120, 161] width 7 height 7
click at [122, 148] on button "button" at bounding box center [120, 147] width 7 height 7
click at [121, 134] on button "button" at bounding box center [120, 134] width 7 height 7
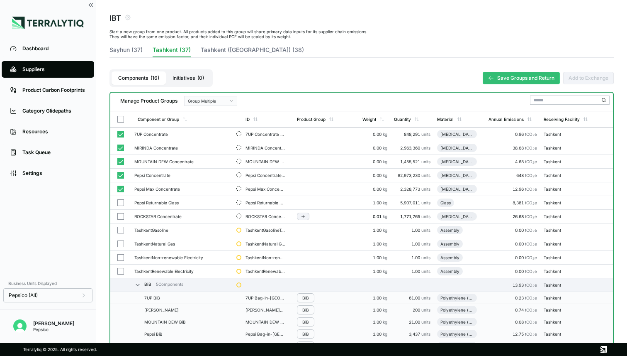
click at [121, 215] on button "button" at bounding box center [120, 216] width 7 height 7
click at [211, 102] on div "Group Multiple" at bounding box center [208, 100] width 40 height 5
click at [210, 111] on div "Add To New Group" at bounding box center [212, 110] width 46 height 5
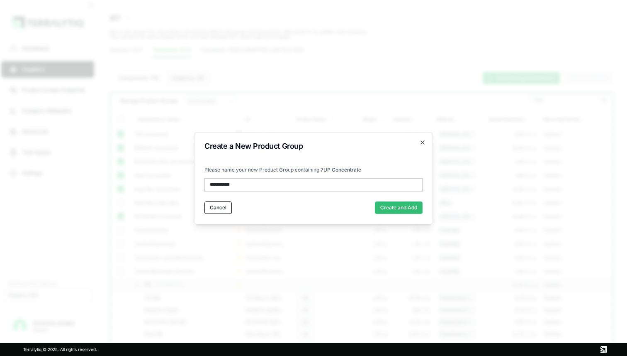
type input "**********"
click at [385, 204] on button "Create and Add" at bounding box center [399, 207] width 48 height 12
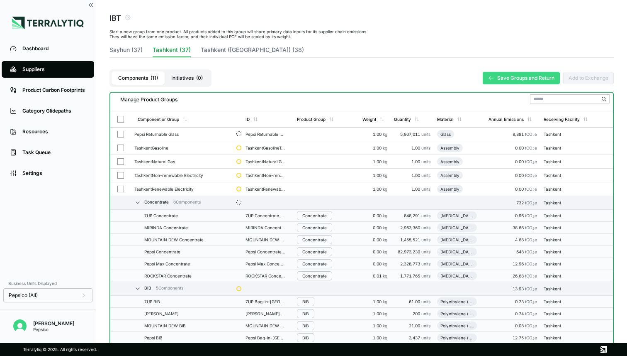
click at [529, 80] on button "Save Groups and Return" at bounding box center [521, 78] width 77 height 12
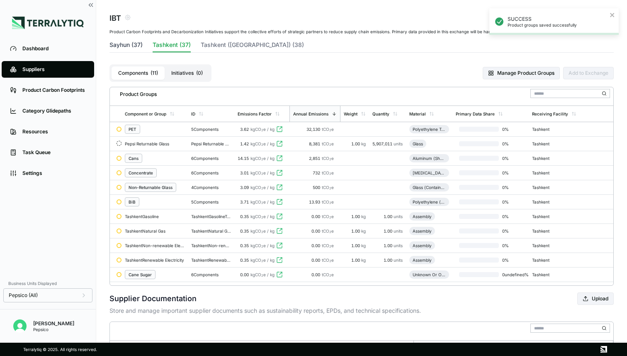
click at [116, 43] on button "Sayhun (37)" at bounding box center [126, 47] width 33 height 12
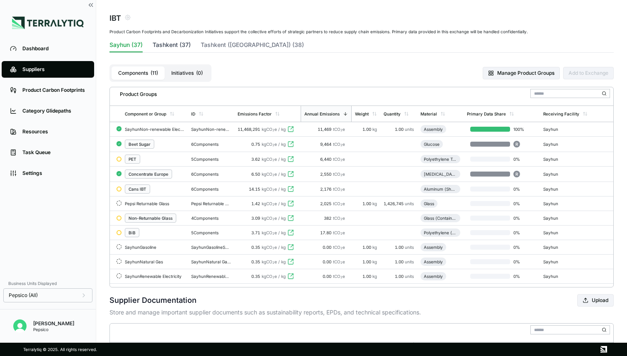
click at [160, 44] on button "Tashkent (37)" at bounding box center [172, 47] width 38 height 12
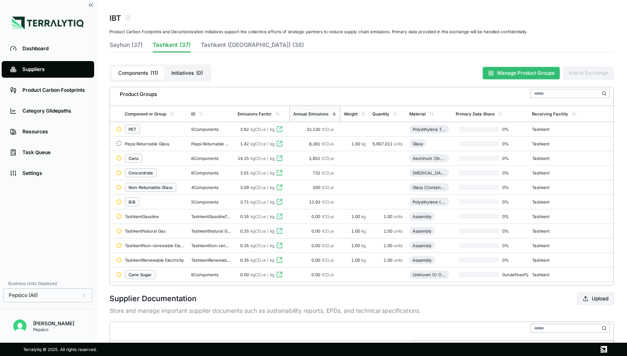
click at [532, 71] on button "Manage Product Groups" at bounding box center [521, 73] width 77 height 12
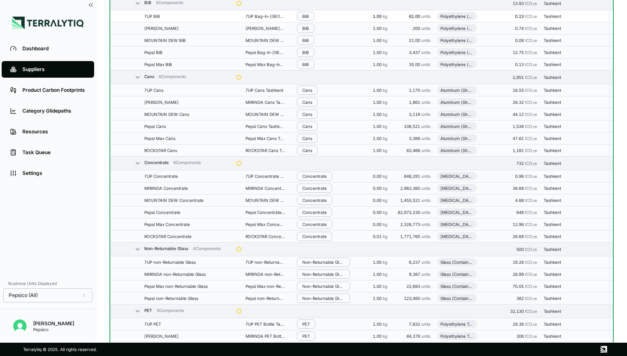
scroll to position [494, 0]
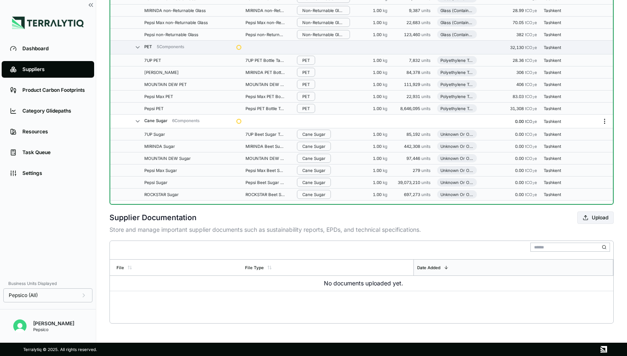
click at [604, 120] on icon "Menu" at bounding box center [605, 121] width 7 height 7
click at [587, 134] on button "Edit [PERSON_NAME]" at bounding box center [577, 137] width 79 height 14
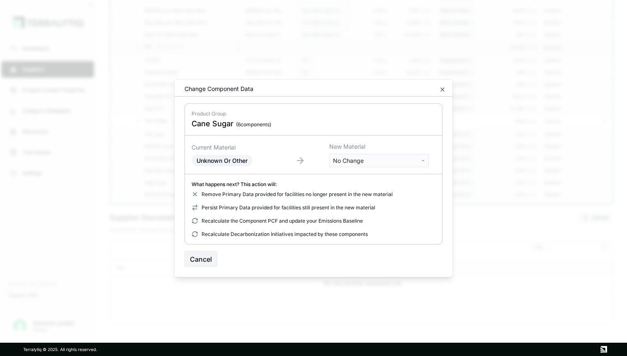
click at [368, 162] on body "Dashboard Suppliers Product Carbon Footprints Category Glidepaths Resources Tas…" at bounding box center [313, 178] width 627 height 356
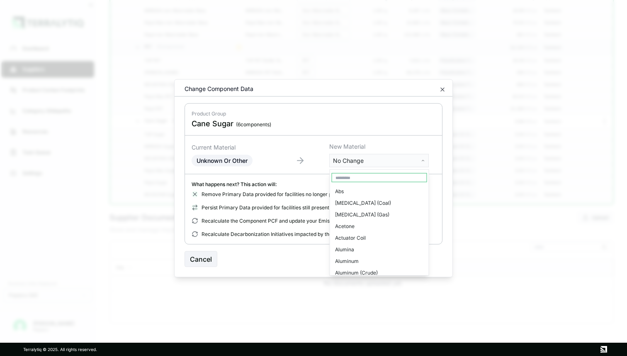
click at [355, 175] on input "text" at bounding box center [379, 177] width 95 height 9
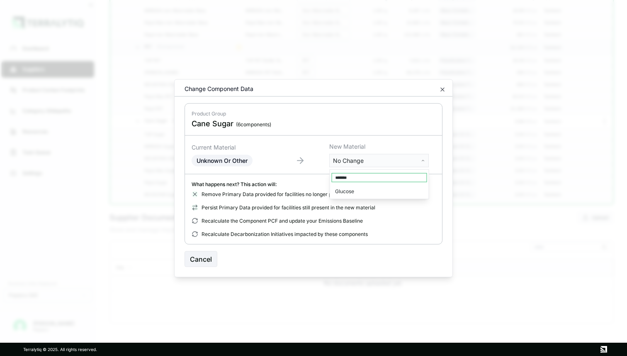
type input "*******"
click at [349, 191] on div "Glucose" at bounding box center [379, 191] width 95 height 12
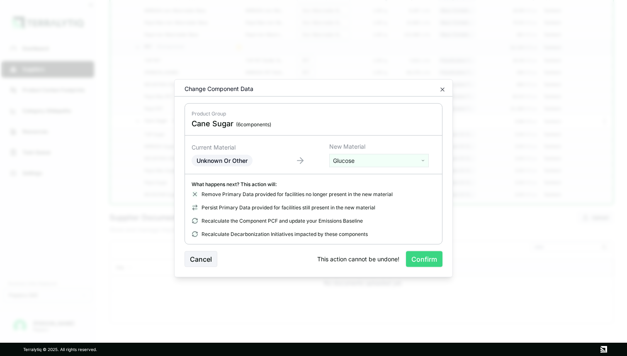
click at [431, 261] on button "Confirm" at bounding box center [424, 259] width 37 height 16
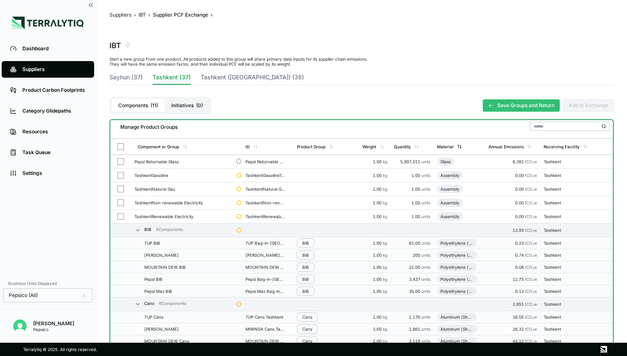
scroll to position [2, 0]
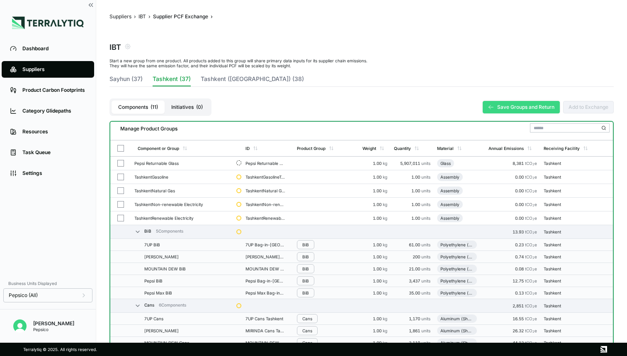
click at [506, 107] on button "Save Groups and Return" at bounding box center [521, 107] width 77 height 12
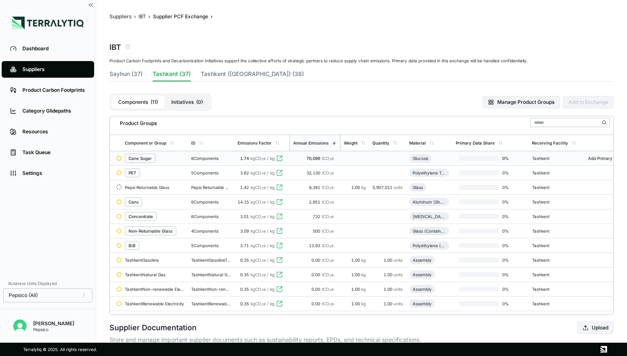
click at [336, 157] on div "70,096 tCO 2 e" at bounding box center [315, 158] width 44 height 5
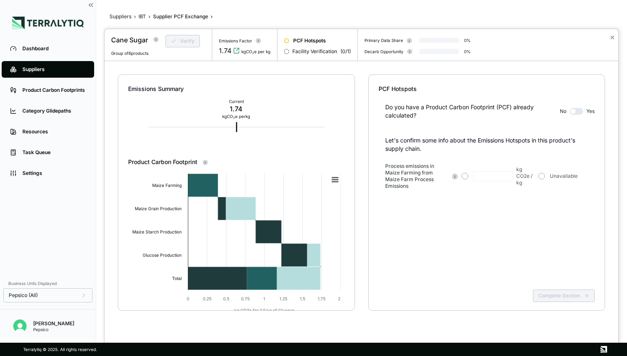
click at [574, 108] on button "button" at bounding box center [576, 111] width 13 height 7
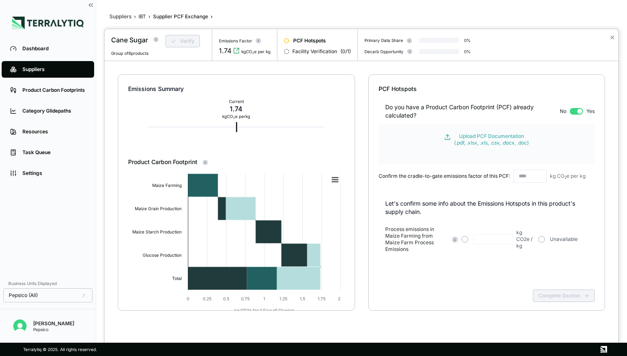
click at [522, 179] on input "text" at bounding box center [530, 175] width 33 height 13
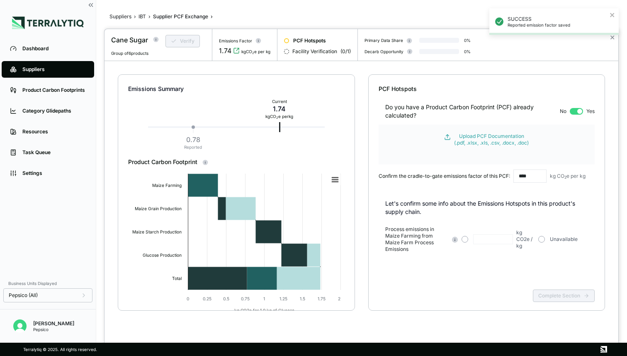
type input "****"
click at [549, 188] on div "Do you have a Product Carbon Footprint (PCF) already calculated? No Yes Upload …" at bounding box center [487, 143] width 217 height 100
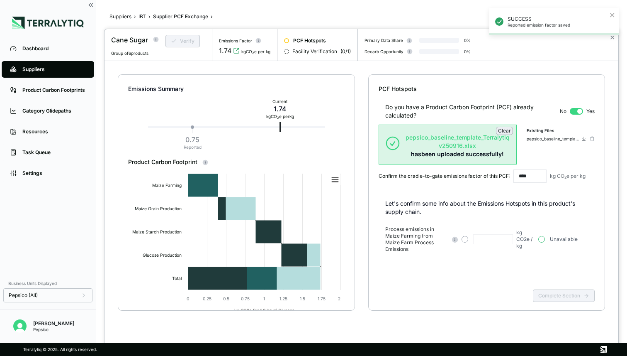
click at [544, 236] on button "button" at bounding box center [542, 239] width 7 height 7
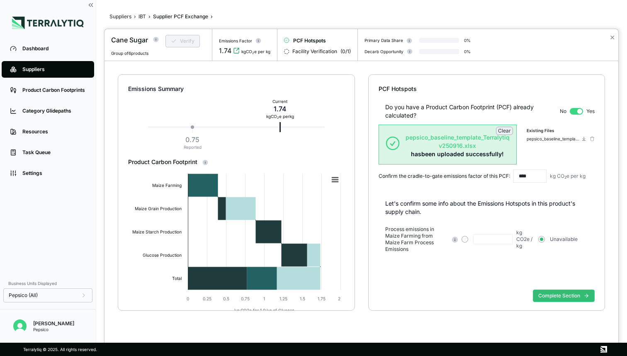
click at [481, 279] on div "Do you have a Product Carbon Footprint (PCF) already calculated? No Yes Clear p…" at bounding box center [487, 189] width 217 height 193
click at [547, 295] on button "Complete Section" at bounding box center [564, 295] width 62 height 12
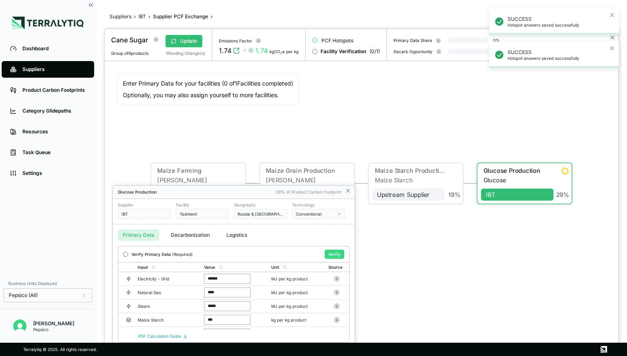
click at [332, 253] on button "Verify" at bounding box center [335, 253] width 20 height 9
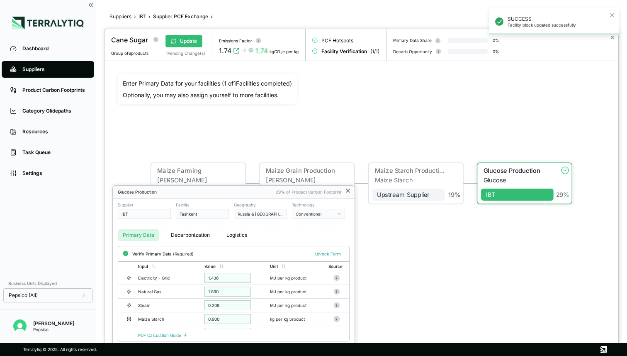
click at [347, 190] on icon at bounding box center [347, 190] width 3 height 3
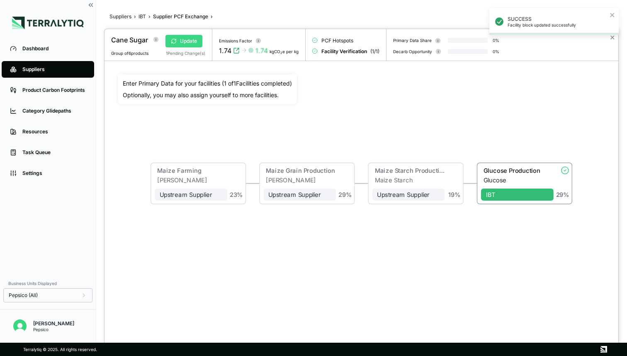
click at [191, 43] on button "Update" at bounding box center [184, 41] width 37 height 12
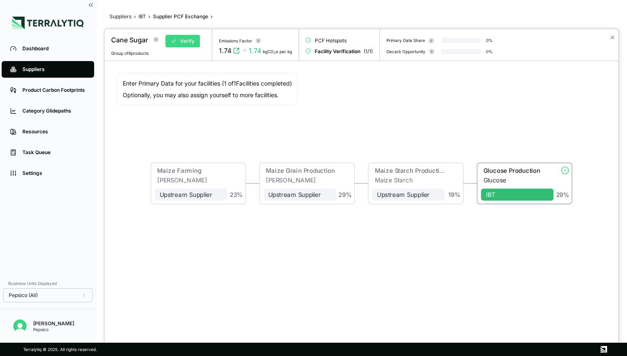
click at [191, 43] on button "Verify" at bounding box center [183, 41] width 34 height 12
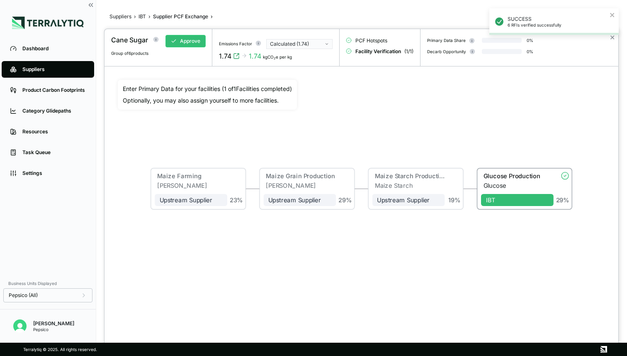
click at [281, 43] on div "Calculated (1.74)" at bounding box center [296, 44] width 53 height 7
click at [282, 59] on div "Reported (0.75)" at bounding box center [299, 61] width 59 height 7
click at [194, 40] on button "Approve" at bounding box center [186, 41] width 40 height 12
click at [616, 37] on div "SUCCESS 6 RFIs approved" at bounding box center [554, 25] width 133 height 37
click at [613, 39] on div "SUCCESS 6 RFIs approved" at bounding box center [554, 25] width 133 height 37
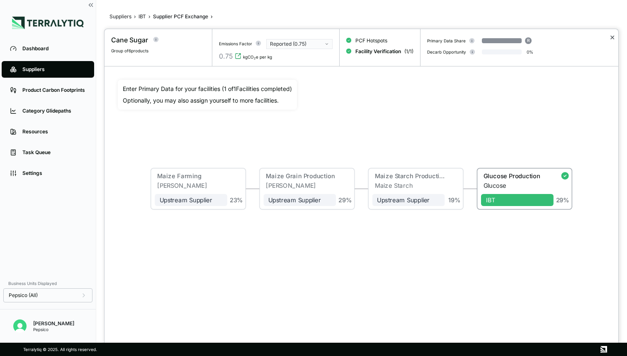
click at [613, 39] on button "✕" at bounding box center [612, 37] width 5 height 10
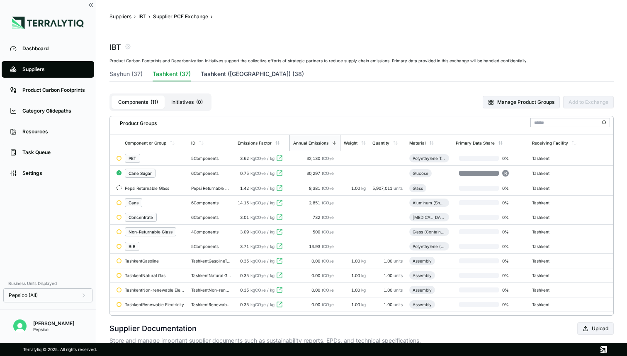
click at [241, 74] on button "Tashkent ([GEOGRAPHIC_DATA]) (38)" at bounding box center [252, 76] width 103 height 12
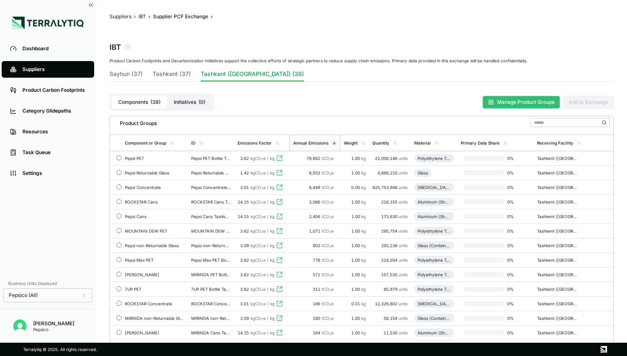
click at [507, 100] on button "Manage Product Groups" at bounding box center [521, 102] width 77 height 12
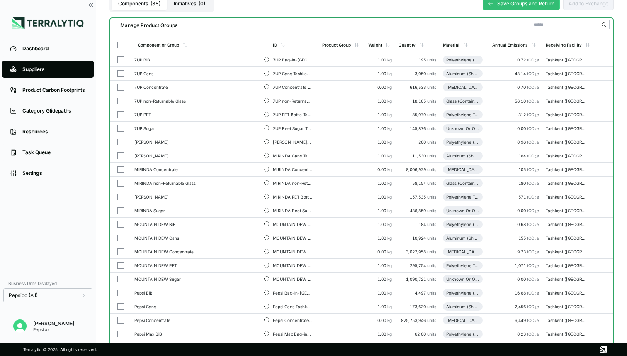
scroll to position [86, 0]
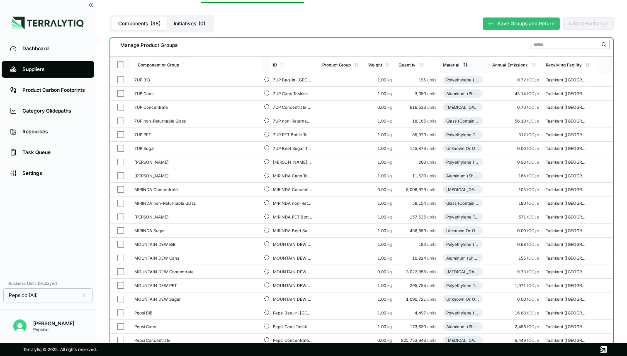
click at [452, 64] on div "Material" at bounding box center [451, 64] width 17 height 5
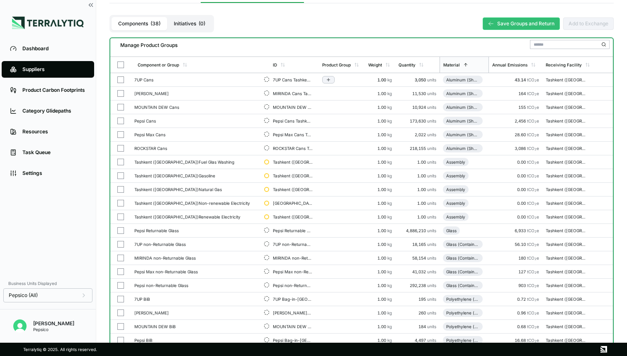
click at [121, 79] on button "button" at bounding box center [120, 79] width 7 height 7
click at [120, 91] on button "button" at bounding box center [120, 93] width 7 height 7
click at [120, 104] on button "button" at bounding box center [120, 107] width 7 height 7
click at [120, 119] on button "button" at bounding box center [120, 120] width 7 height 7
click at [121, 135] on button "button" at bounding box center [120, 134] width 7 height 7
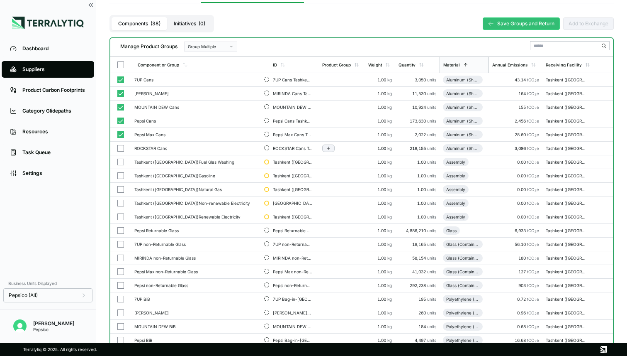
click at [121, 147] on button "button" at bounding box center [120, 148] width 7 height 7
click at [209, 45] on div "Group Multiple" at bounding box center [208, 46] width 40 height 5
click at [206, 54] on div "Add To New Group" at bounding box center [212, 56] width 46 height 5
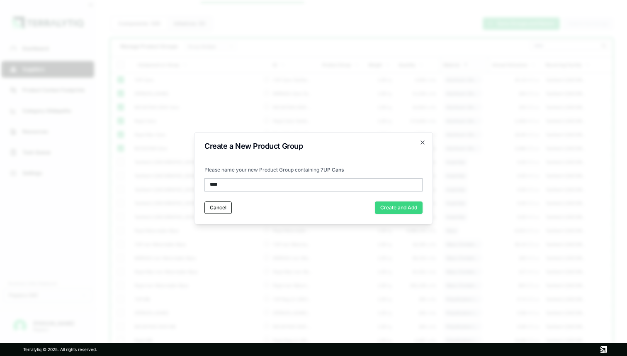
type input "****"
click at [399, 203] on button "Create and Add" at bounding box center [399, 207] width 48 height 12
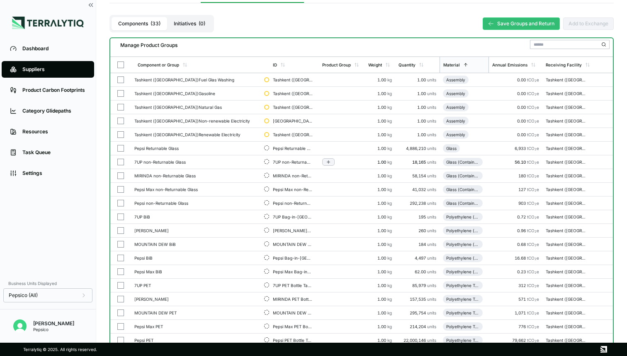
click at [120, 161] on button "button" at bounding box center [120, 162] width 7 height 7
click at [121, 173] on button "button" at bounding box center [120, 175] width 7 height 7
click at [121, 188] on button "button" at bounding box center [120, 189] width 7 height 7
click at [122, 204] on button "button" at bounding box center [120, 203] width 7 height 7
click at [217, 44] on div "Group Multiple" at bounding box center [208, 46] width 40 height 5
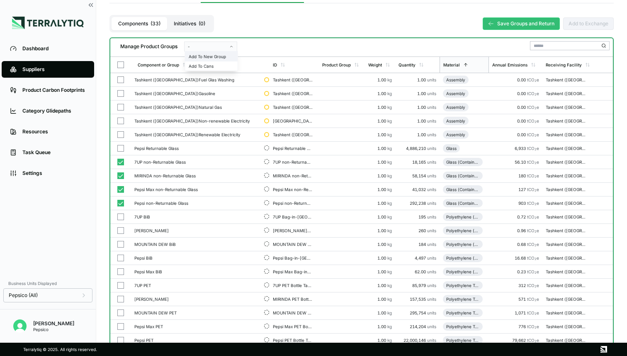
click at [211, 59] on div "Add To New Group" at bounding box center [211, 56] width 52 height 10
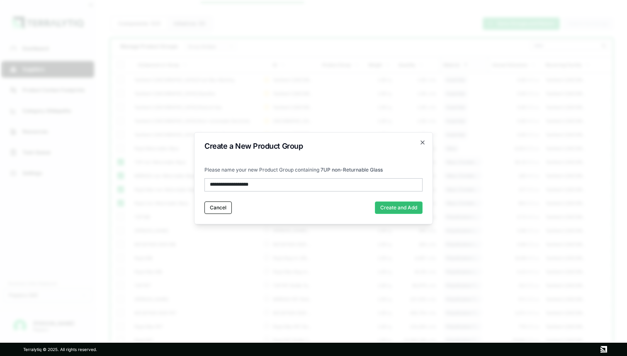
type input "**********"
click at [389, 205] on button "Create and Add" at bounding box center [399, 207] width 48 height 12
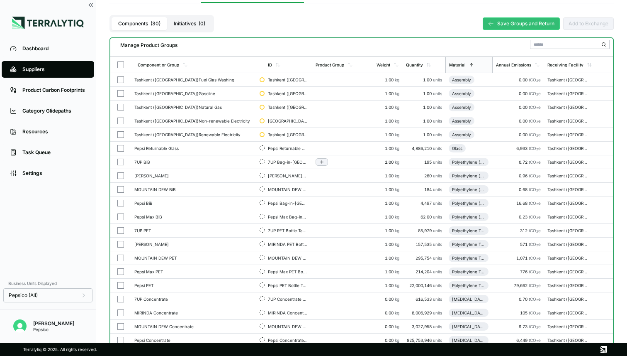
click at [119, 162] on button "button" at bounding box center [120, 162] width 7 height 7
click at [120, 176] on button "button" at bounding box center [120, 175] width 7 height 7
click at [120, 189] on button "button" at bounding box center [120, 189] width 7 height 7
click at [120, 202] on button "button" at bounding box center [120, 203] width 7 height 7
click at [120, 215] on button "button" at bounding box center [120, 216] width 7 height 7
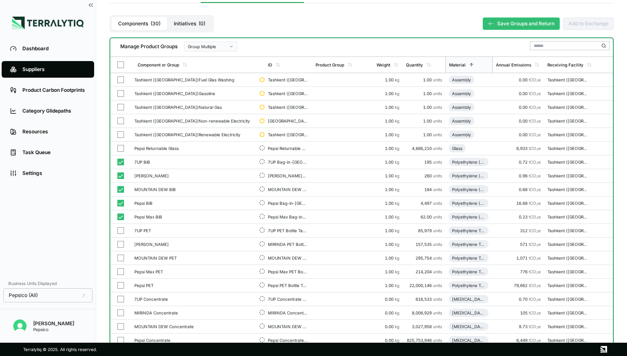
click at [223, 44] on div "Group Multiple" at bounding box center [208, 46] width 40 height 5
click at [216, 54] on div "Add To New Group" at bounding box center [212, 56] width 46 height 5
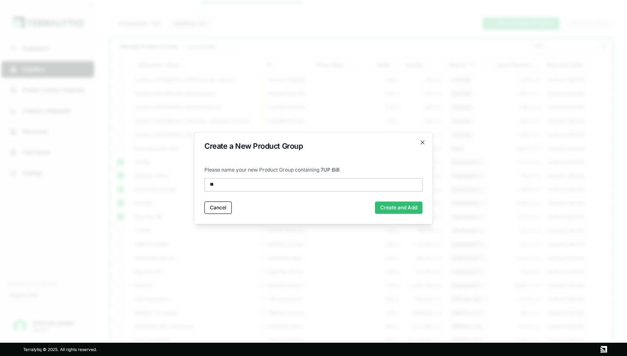
type input "***"
click at [400, 209] on button "Create and Add" at bounding box center [399, 207] width 48 height 12
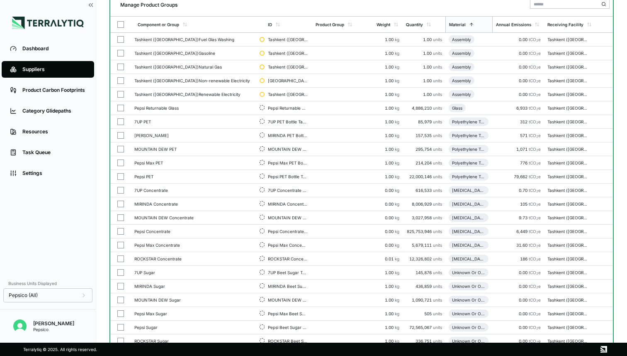
scroll to position [127, 0]
click at [121, 120] on button "button" at bounding box center [120, 121] width 7 height 7
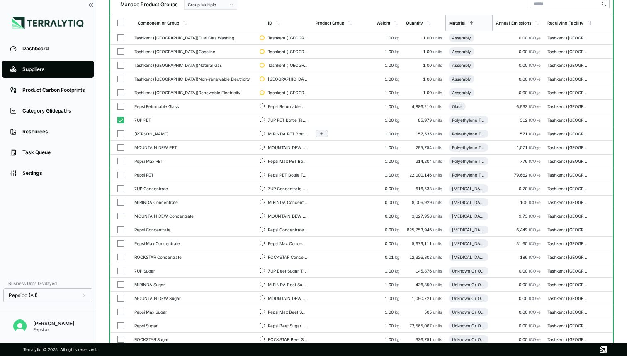
click at [120, 134] on button "button" at bounding box center [120, 133] width 7 height 7
click at [122, 146] on button "button" at bounding box center [120, 147] width 7 height 7
click at [121, 159] on button "button" at bounding box center [120, 161] width 7 height 7
click at [121, 173] on button "button" at bounding box center [120, 174] width 7 height 7
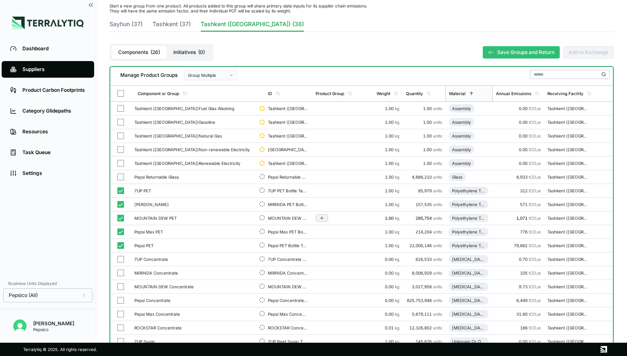
scroll to position [0, 0]
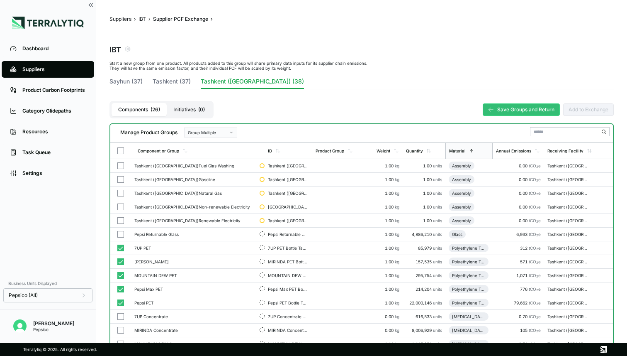
click at [201, 131] on div "Group Multiple" at bounding box center [208, 132] width 40 height 5
click at [210, 144] on div "Add To New Group" at bounding box center [212, 142] width 46 height 5
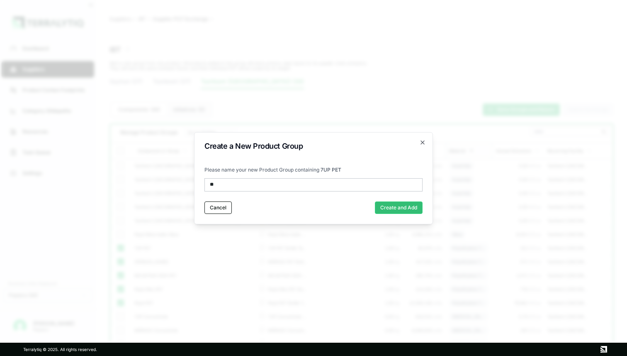
type input "***"
click at [398, 207] on button "Create and Add" at bounding box center [399, 207] width 48 height 12
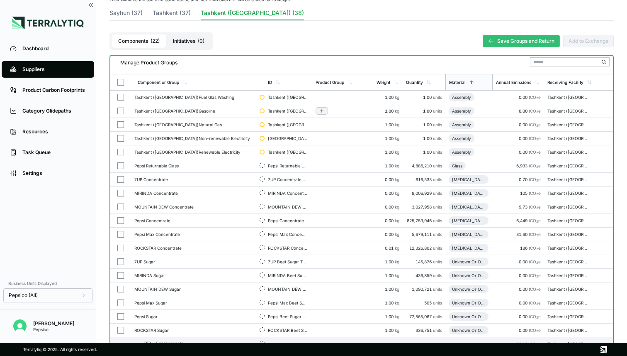
scroll to position [76, 0]
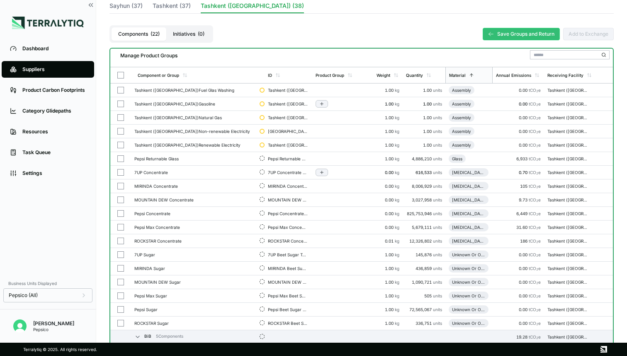
click at [121, 172] on button "button" at bounding box center [120, 172] width 7 height 7
click at [120, 184] on button "button" at bounding box center [120, 186] width 7 height 7
click at [120, 200] on button "button" at bounding box center [120, 199] width 7 height 7
click at [122, 214] on button "button" at bounding box center [120, 213] width 7 height 7
click at [120, 227] on button "button" at bounding box center [120, 227] width 7 height 7
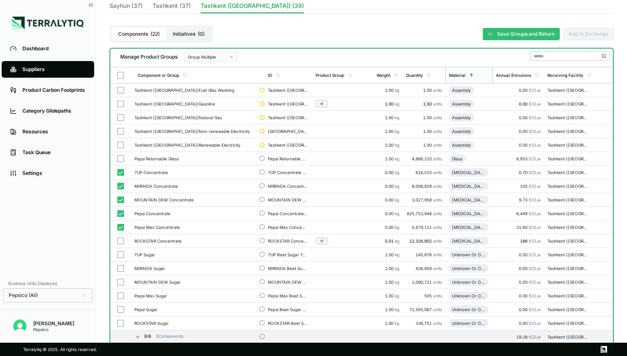
click at [120, 239] on button "button" at bounding box center [120, 240] width 7 height 7
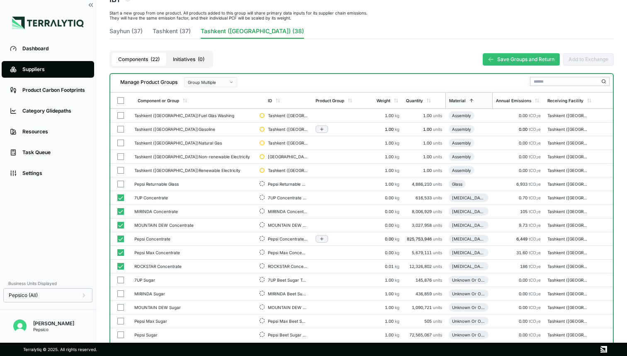
scroll to position [49, 0]
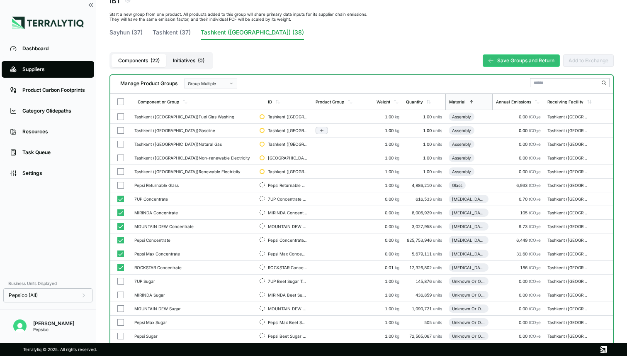
click at [214, 79] on button "Group Multiple" at bounding box center [210, 83] width 53 height 10
click at [214, 93] on div "Add To New Group" at bounding box center [212, 93] width 46 height 5
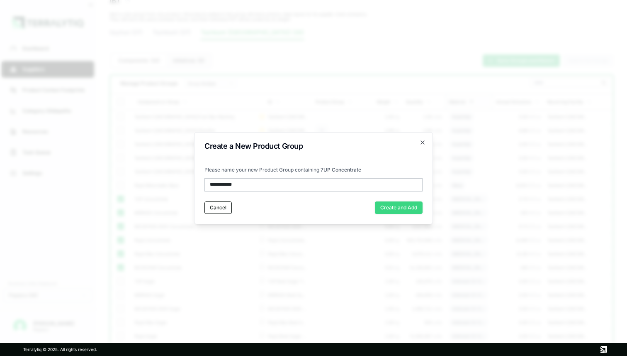
type input "**********"
click at [402, 205] on button "Create and Add" at bounding box center [399, 207] width 48 height 12
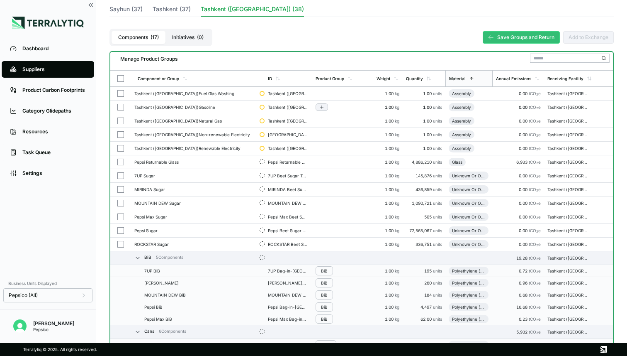
scroll to position [71, 0]
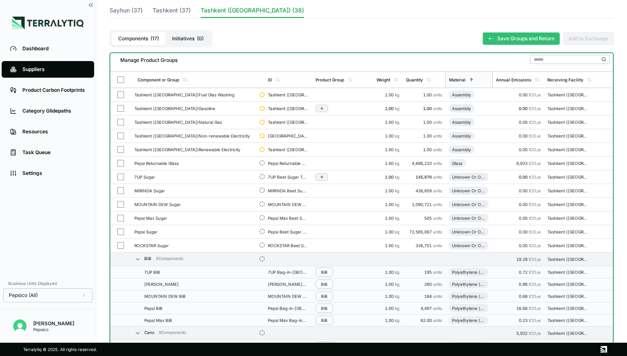
click at [120, 176] on button "button" at bounding box center [120, 176] width 7 height 7
click at [121, 190] on button "button" at bounding box center [120, 190] width 7 height 7
click at [122, 202] on button "button" at bounding box center [120, 204] width 7 height 7
click at [121, 218] on button "button" at bounding box center [120, 218] width 7 height 7
click at [121, 231] on button "button" at bounding box center [120, 231] width 7 height 7
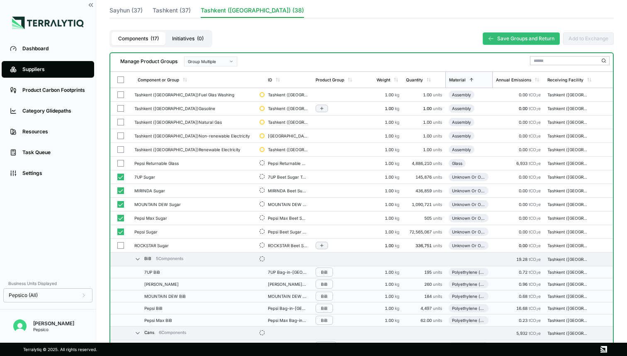
click at [121, 243] on button "button" at bounding box center [120, 245] width 7 height 7
click at [224, 61] on div "Group Multiple" at bounding box center [208, 61] width 40 height 5
click at [217, 73] on div "Add To New Group" at bounding box center [212, 71] width 46 height 5
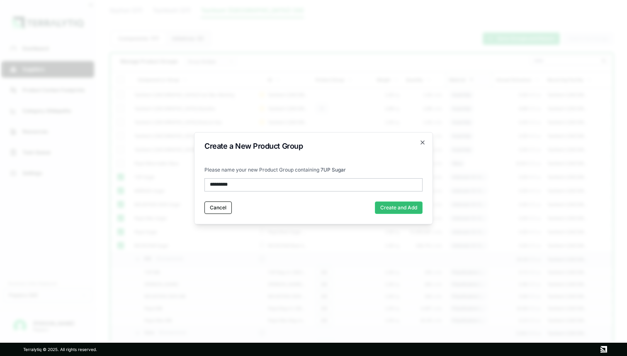
type input "**********"
click at [396, 207] on button "Create and Add" at bounding box center [399, 207] width 48 height 12
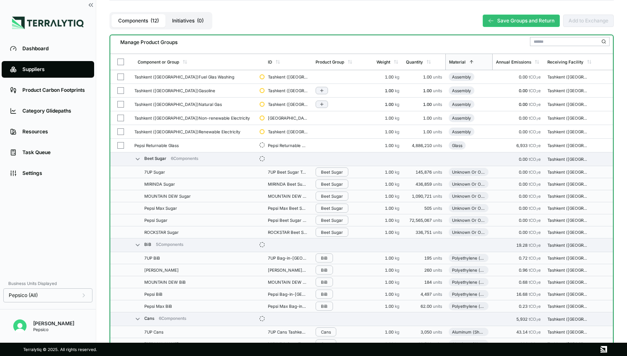
scroll to position [85, 0]
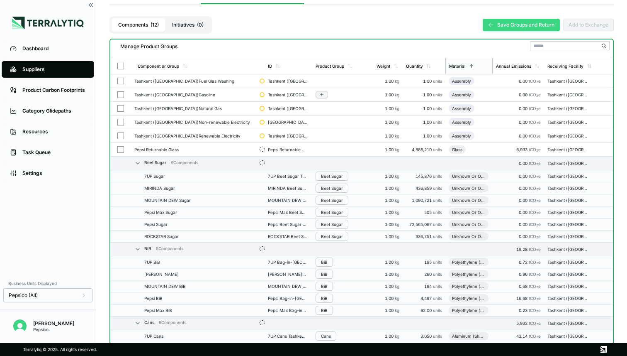
click at [491, 22] on icon at bounding box center [491, 25] width 6 height 6
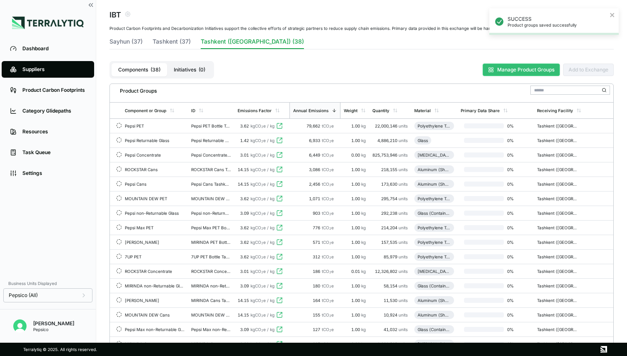
scroll to position [80, 0]
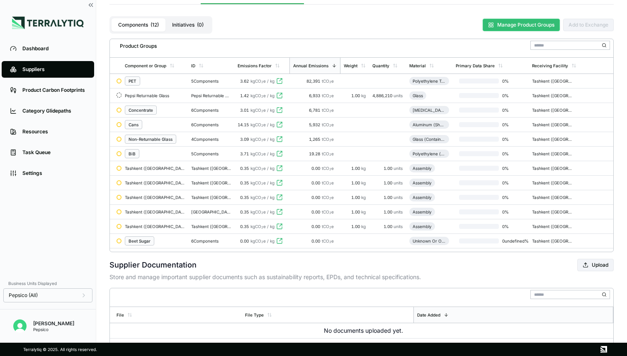
click at [511, 24] on button "Manage Product Groups" at bounding box center [521, 25] width 77 height 12
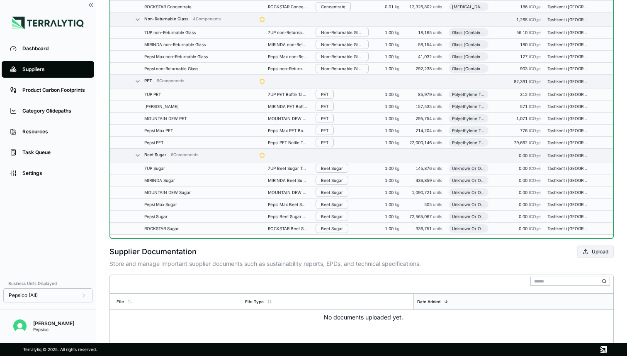
scroll to position [508, 0]
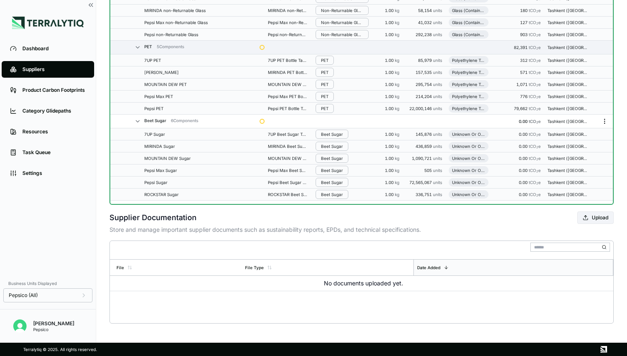
click at [604, 120] on icon "Menu" at bounding box center [605, 121] width 7 height 7
click at [571, 137] on button "Edit [PERSON_NAME]" at bounding box center [577, 137] width 79 height 14
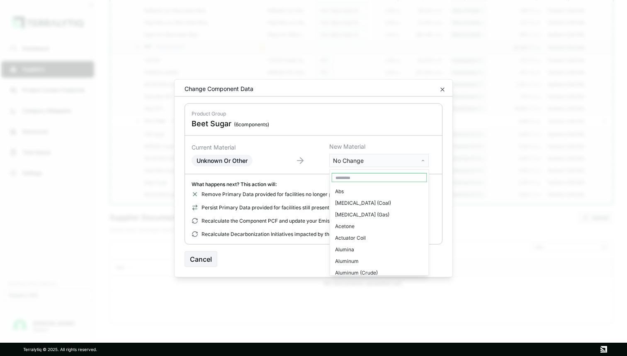
click at [394, 160] on body "Dashboard Suppliers Product Carbon Footprints Category Glidepaths Resources Tas…" at bounding box center [313, 178] width 627 height 356
click at [378, 177] on input "text" at bounding box center [379, 177] width 95 height 9
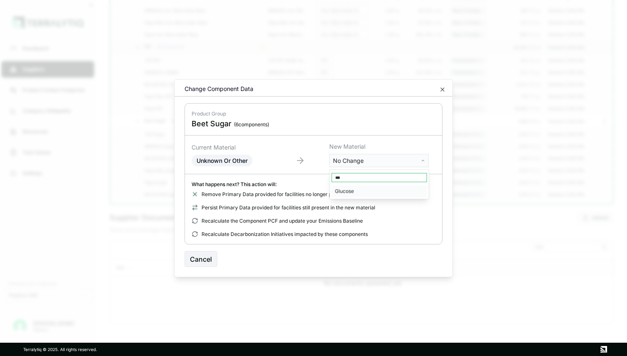
type input "***"
click at [367, 190] on div "Glucose" at bounding box center [379, 191] width 95 height 12
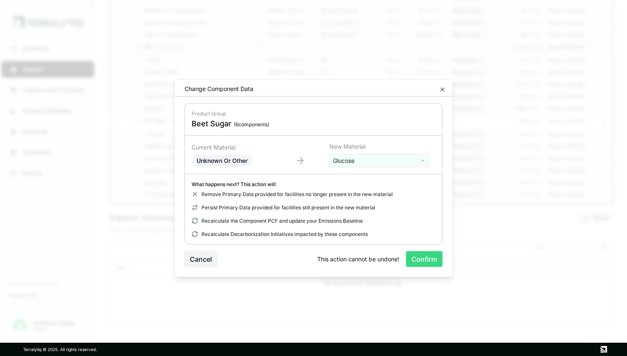
click at [428, 258] on button "Confirm" at bounding box center [424, 259] width 37 height 16
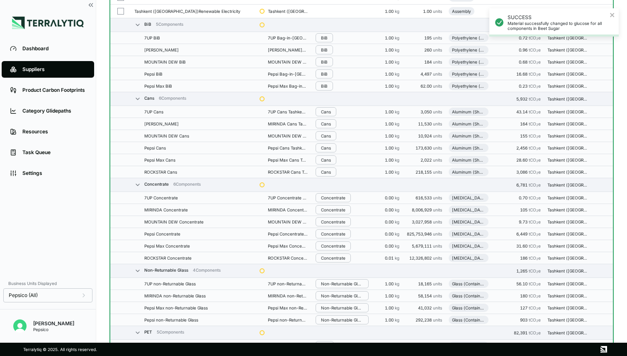
scroll to position [0, 0]
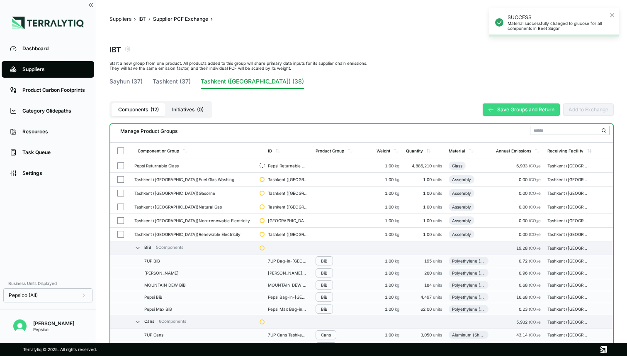
click at [527, 103] on button "Save Groups and Return" at bounding box center [521, 109] width 77 height 12
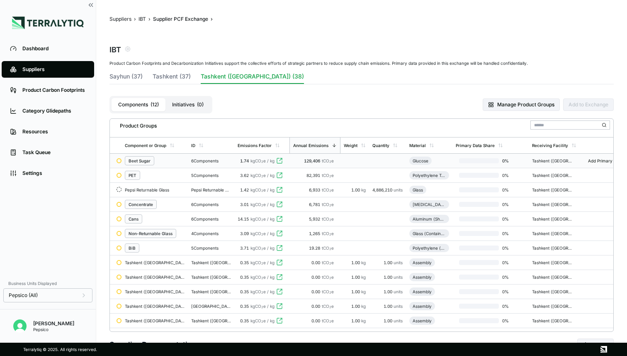
click at [326, 161] on span "tCO 2 e" at bounding box center [328, 160] width 12 height 5
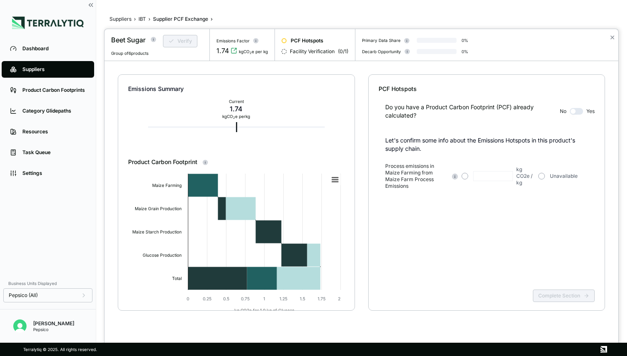
click at [576, 111] on button "button" at bounding box center [576, 111] width 13 height 7
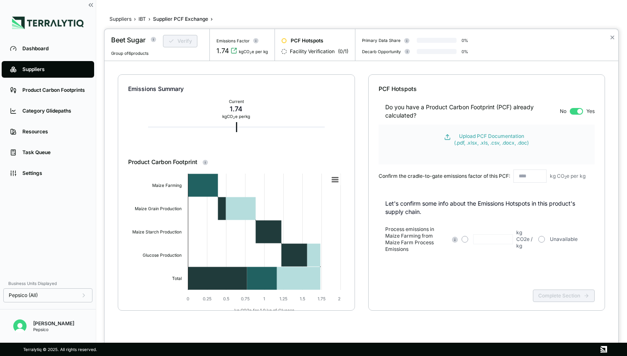
click at [523, 175] on input "text" at bounding box center [530, 175] width 33 height 13
type input "****"
click at [456, 185] on div "Do you have a Product Carbon Footprint (PCF) already calculated? No Yes Upload …" at bounding box center [487, 143] width 217 height 100
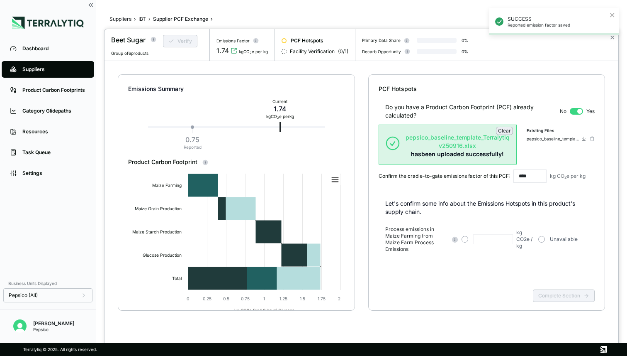
click at [521, 267] on div "Do you have a Product Carbon Footprint (PCF) already calculated? No Yes Clear p…" at bounding box center [487, 189] width 217 height 193
click at [541, 236] on button "button" at bounding box center [542, 239] width 7 height 7
click at [544, 294] on button "Complete Section" at bounding box center [564, 295] width 62 height 12
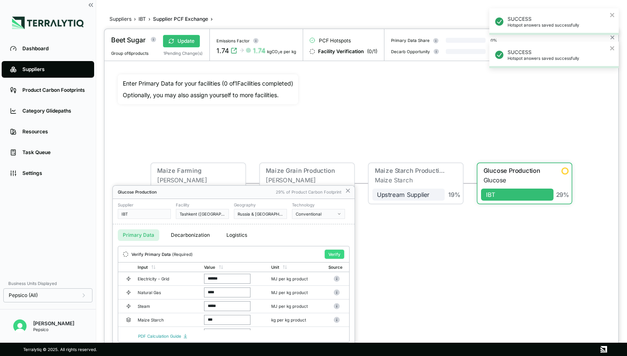
click at [329, 254] on button "Verify" at bounding box center [335, 253] width 20 height 9
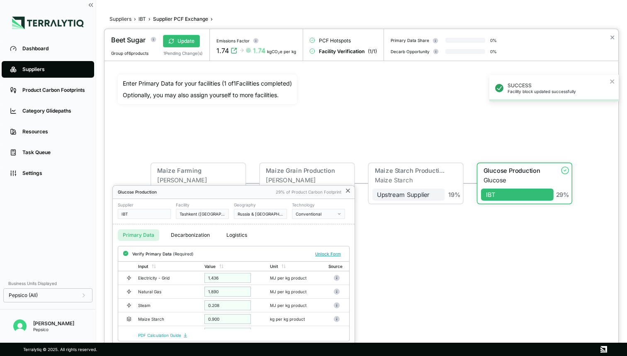
click at [347, 192] on icon at bounding box center [348, 190] width 7 height 7
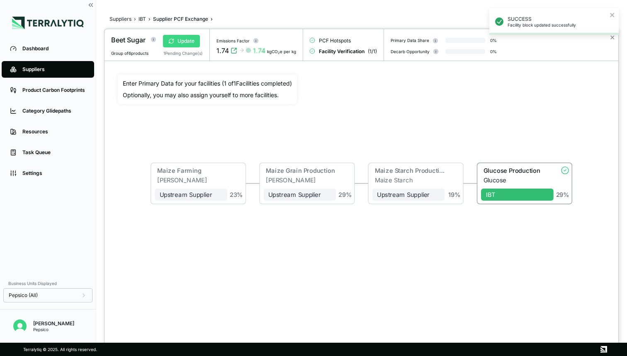
click at [190, 45] on button "Update" at bounding box center [181, 41] width 37 height 12
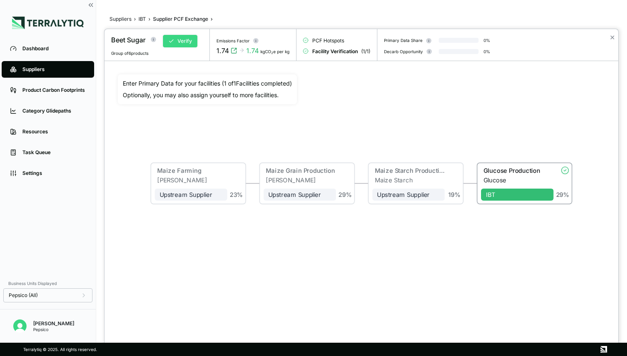
click at [191, 42] on button "Verify" at bounding box center [180, 41] width 34 height 12
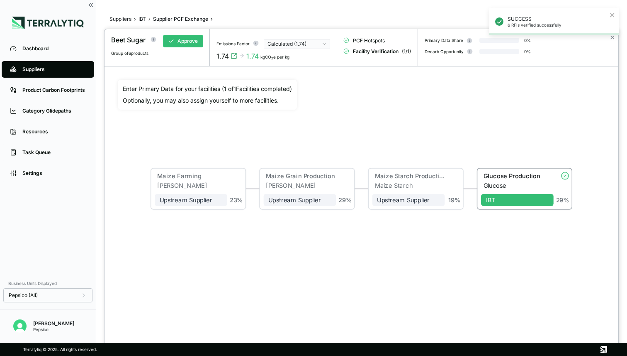
click at [288, 41] on div "Calculated (1.74)" at bounding box center [294, 44] width 53 height 7
click at [288, 61] on div "Reported (0.75)" at bounding box center [297, 61] width 59 height 7
click at [188, 42] on button "Approve" at bounding box center [183, 41] width 40 height 12
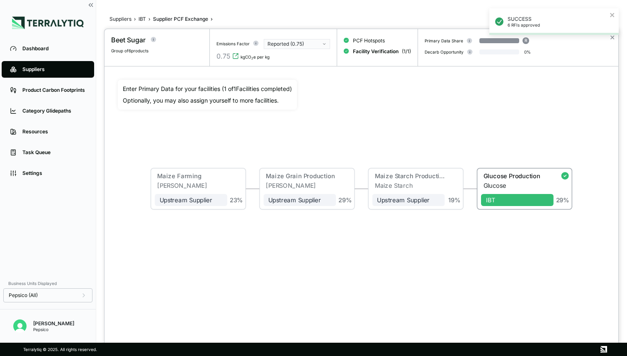
click at [612, 39] on div "SUCCESS 6 RFIs approved" at bounding box center [554, 25] width 133 height 37
click at [614, 17] on icon "close" at bounding box center [613, 15] width 6 height 7
click at [613, 36] on button "✕" at bounding box center [612, 37] width 5 height 10
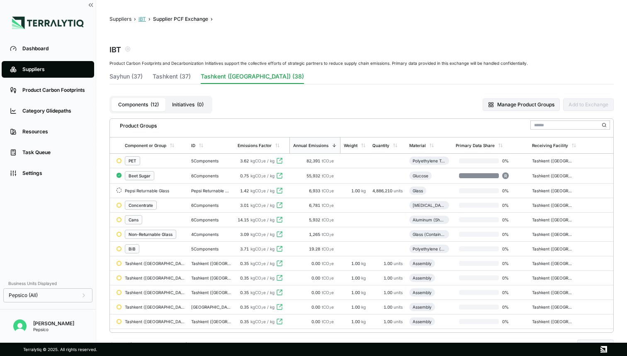
click at [140, 21] on button "IBT" at bounding box center [142, 19] width 7 height 7
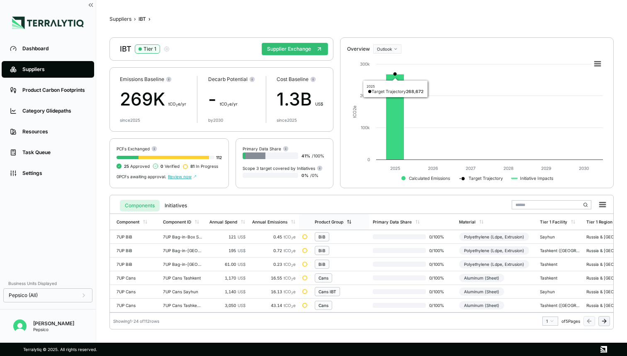
click at [329, 220] on div "Product Group" at bounding box center [329, 221] width 29 height 5
click at [341, 221] on div "Product Group" at bounding box center [329, 221] width 29 height 5
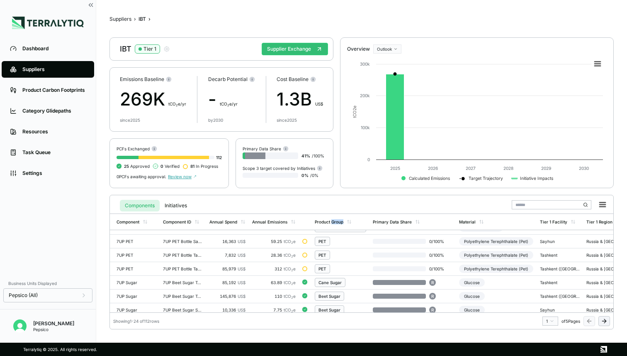
scroll to position [48, 0]
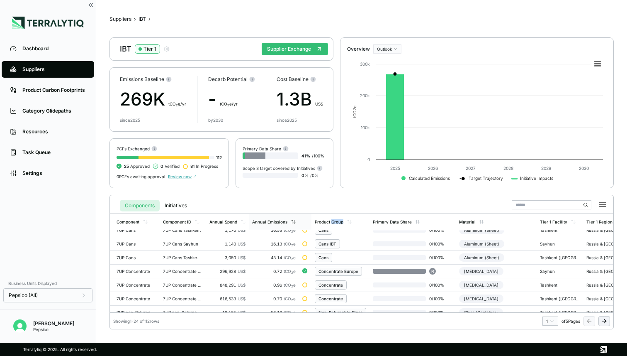
click at [273, 222] on div "Annual Emissions" at bounding box center [269, 221] width 35 height 5
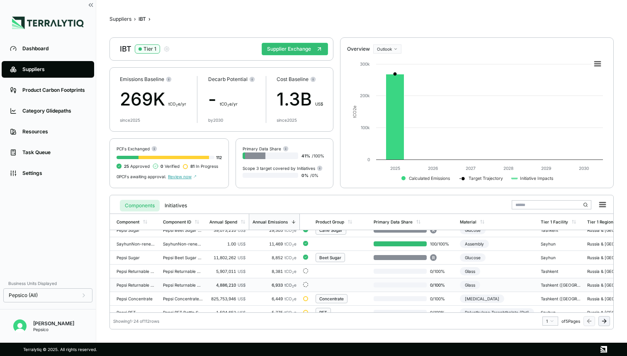
scroll to position [0, 0]
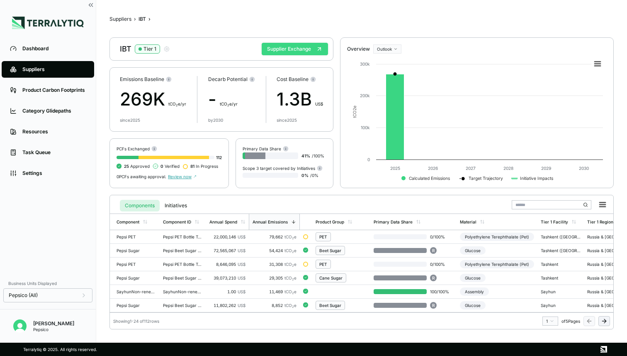
click at [293, 49] on button "Supplier Exchange" at bounding box center [295, 49] width 66 height 12
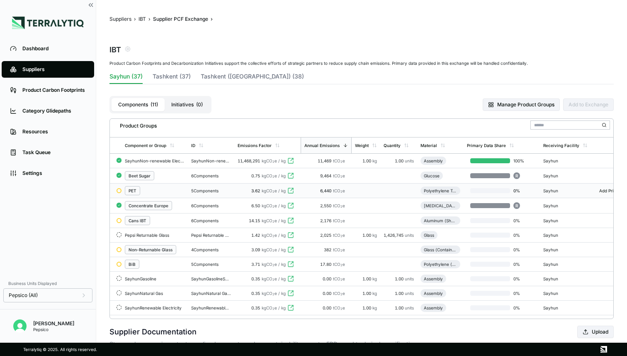
click at [192, 189] on div "5 Components" at bounding box center [211, 190] width 40 height 5
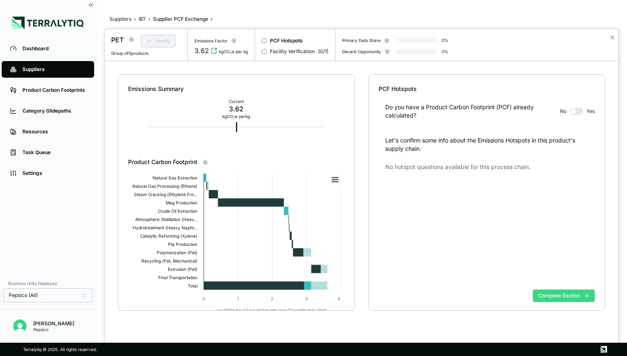
click at [558, 295] on button "Complete Section" at bounding box center [564, 295] width 62 height 12
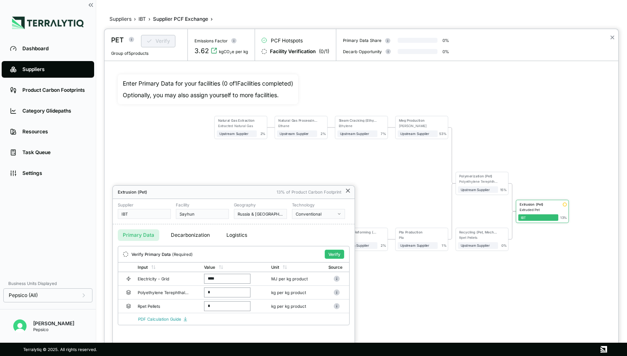
click at [349, 191] on icon at bounding box center [347, 190] width 3 height 3
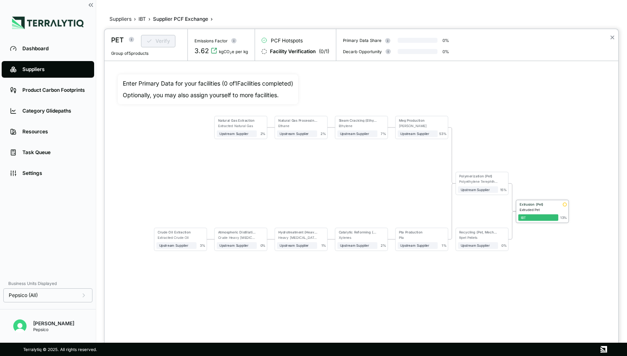
click at [533, 205] on div "Extrusion (Pet)" at bounding box center [538, 204] width 36 height 4
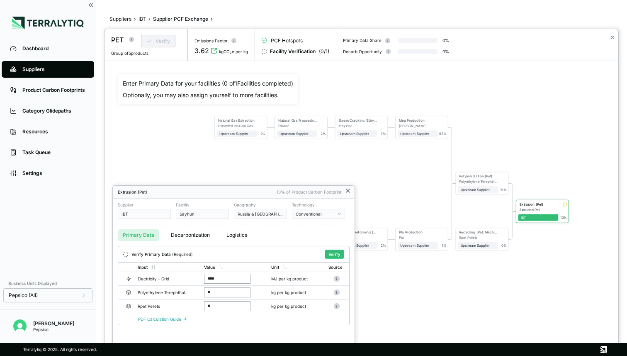
click at [348, 189] on icon at bounding box center [348, 190] width 7 height 7
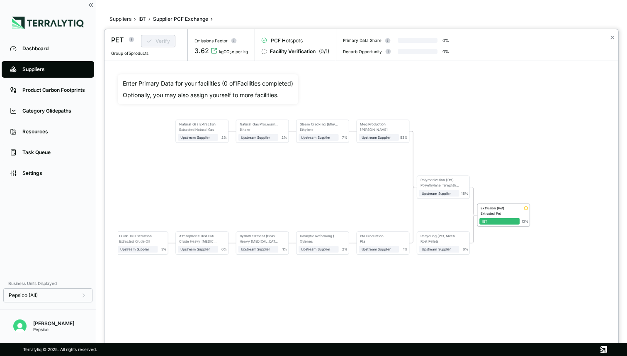
drag, startPoint x: 349, startPoint y: 186, endPoint x: 342, endPoint y: 186, distance: 7.1
click at [342, 186] on div "Natural Gas Extraction Extracted Natural Gas Upstream Supplier + Assign to me 2…" at bounding box center [362, 183] width 488 height 218
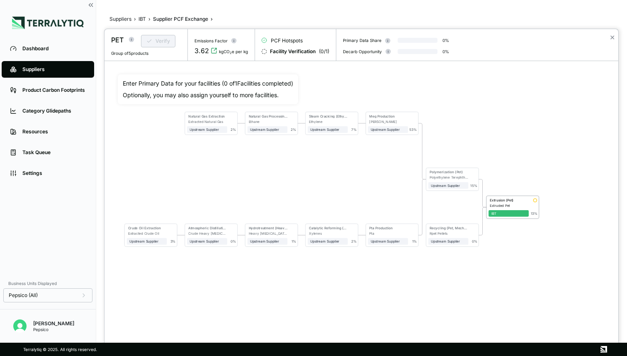
drag, startPoint x: 320, startPoint y: 190, endPoint x: 336, endPoint y: 181, distance: 17.8
click at [336, 181] on div "Natural Gas Extraction Extracted Natural Gas Upstream Supplier + Assign to me 2…" at bounding box center [362, 183] width 488 height 218
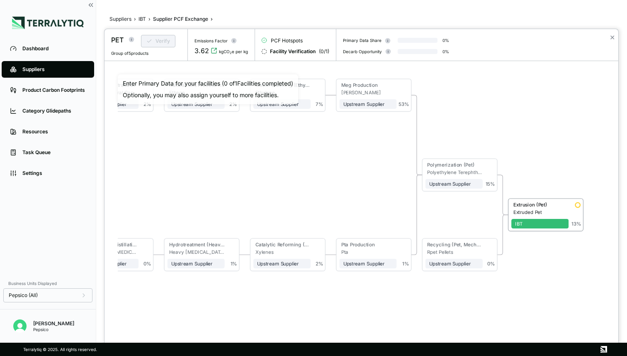
drag, startPoint x: 384, startPoint y: 188, endPoint x: 359, endPoint y: 188, distance: 24.5
click at [359, 188] on div "Natural Gas Extraction Extracted Natural Gas Upstream Supplier + Assign to me 2…" at bounding box center [362, 183] width 488 height 218
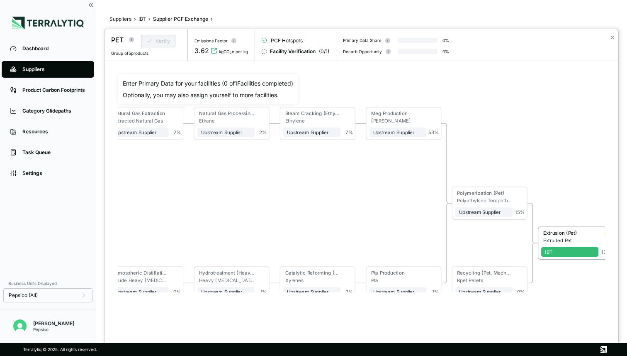
drag, startPoint x: 340, startPoint y: 193, endPoint x: 370, endPoint y: 221, distance: 40.8
click at [370, 221] on div "Natural Gas Extraction Extracted Natural Gas Upstream Supplier + Assign to me 2…" at bounding box center [362, 183] width 488 height 218
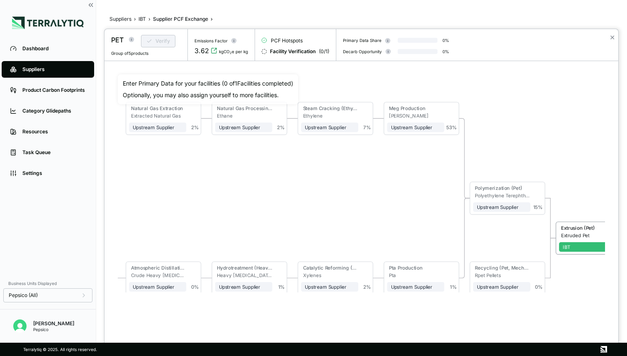
drag, startPoint x: 346, startPoint y: 220, endPoint x: 363, endPoint y: 215, distance: 18.5
click at [363, 215] on div "Natural Gas Extraction Extracted Natural Gas Upstream Supplier + Assign to me 2…" at bounding box center [362, 183] width 488 height 218
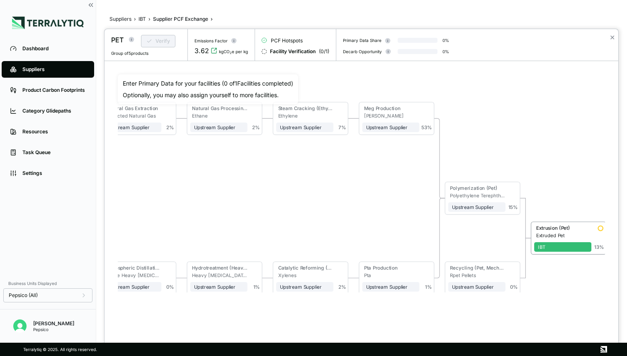
drag, startPoint x: 385, startPoint y: 218, endPoint x: 360, endPoint y: 218, distance: 24.9
click at [360, 218] on div "Natural Gas Extraction Extracted Natural Gas Upstream Supplier + Assign to me 2…" at bounding box center [362, 183] width 488 height 218
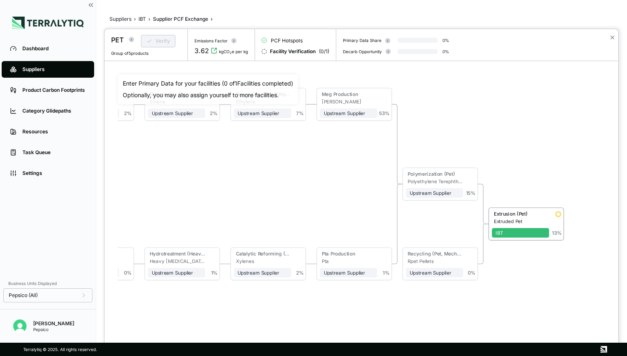
drag, startPoint x: 382, startPoint y: 227, endPoint x: 339, endPoint y: 213, distance: 45.0
click at [339, 213] on div "Natural Gas Extraction Extracted Natural Gas Upstream Supplier + Assign to me 2…" at bounding box center [362, 183] width 488 height 218
click at [611, 37] on button "✕" at bounding box center [612, 37] width 5 height 10
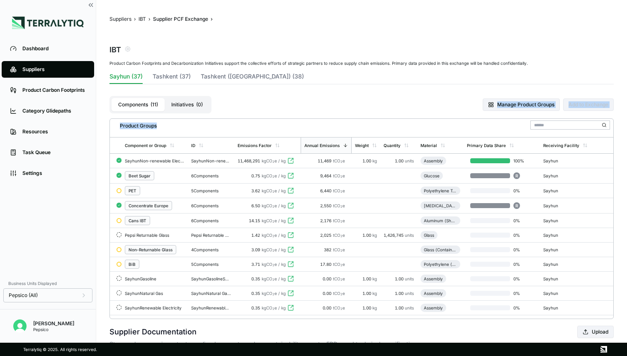
drag, startPoint x: 355, startPoint y: 129, endPoint x: 365, endPoint y: 96, distance: 35.1
click at [365, 96] on div "Product Carbon Footprints and Decarbonization Initiatives support the collectiv…" at bounding box center [362, 190] width 505 height 258
click at [182, 78] on button "Tashkent (37)" at bounding box center [172, 78] width 38 height 12
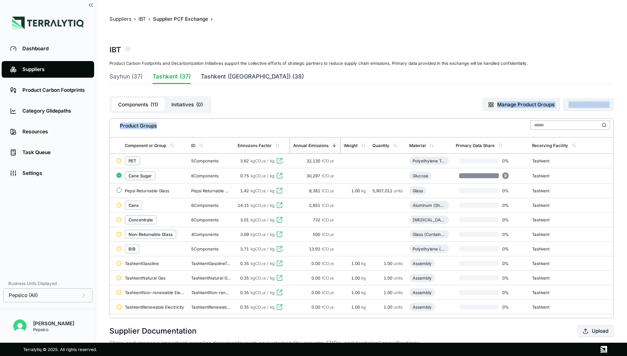
click at [242, 78] on button "Tashkent ([GEOGRAPHIC_DATA]) (38)" at bounding box center [252, 78] width 103 height 12
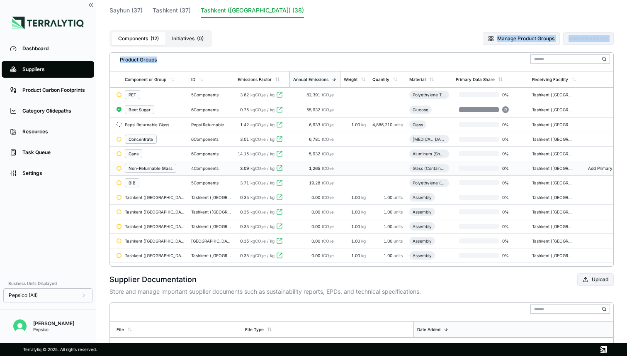
scroll to position [78, 0]
